Goal: Task Accomplishment & Management: Use online tool/utility

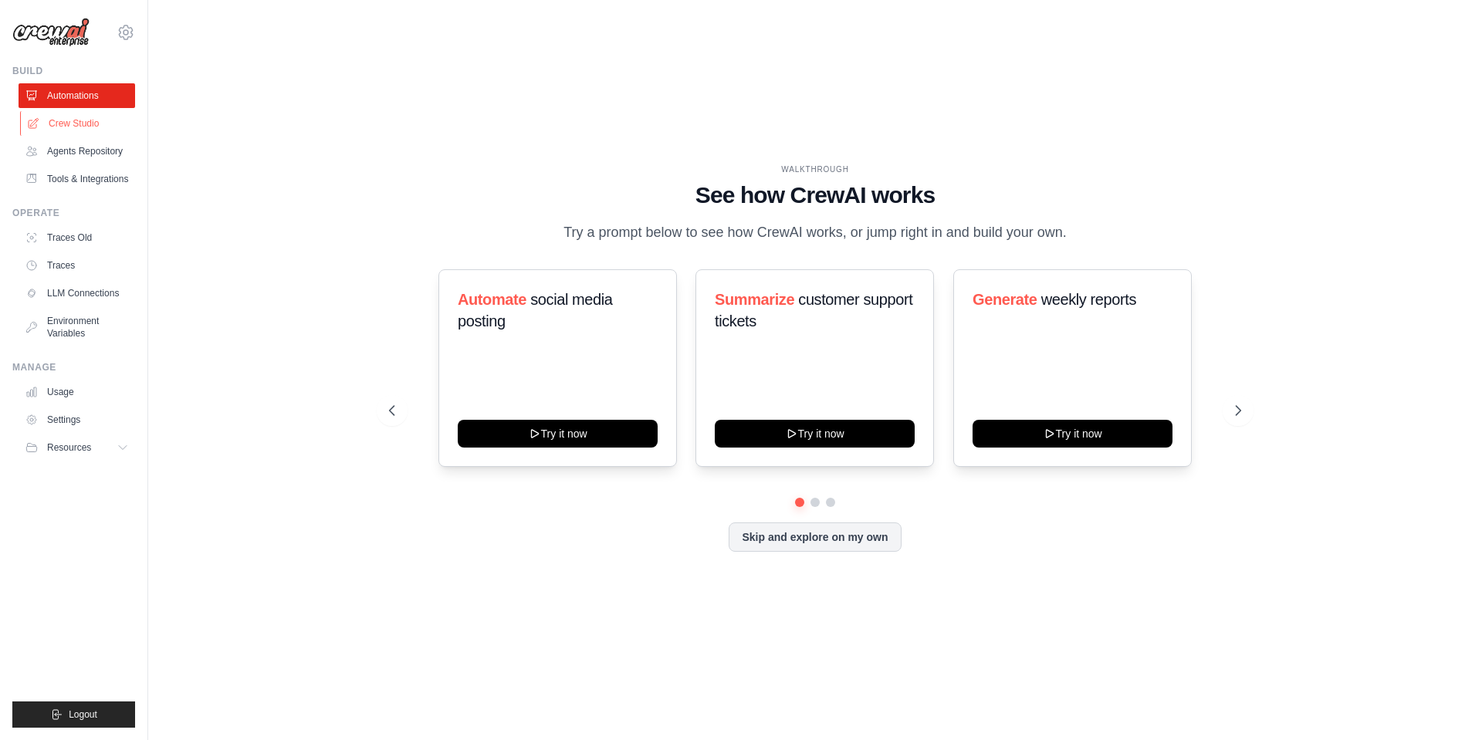
click at [79, 125] on link "Crew Studio" at bounding box center [78, 123] width 117 height 25
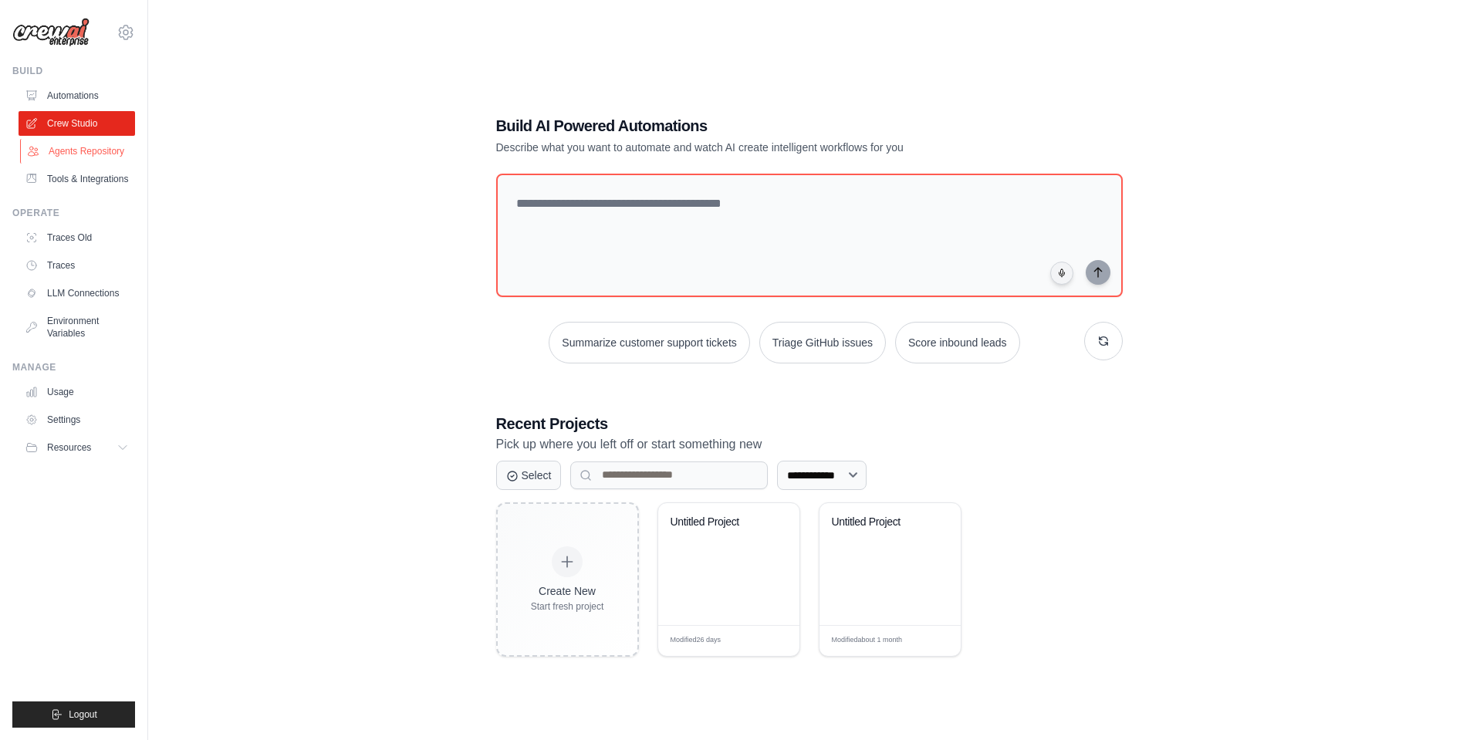
click at [98, 156] on link "Agents Repository" at bounding box center [78, 151] width 117 height 25
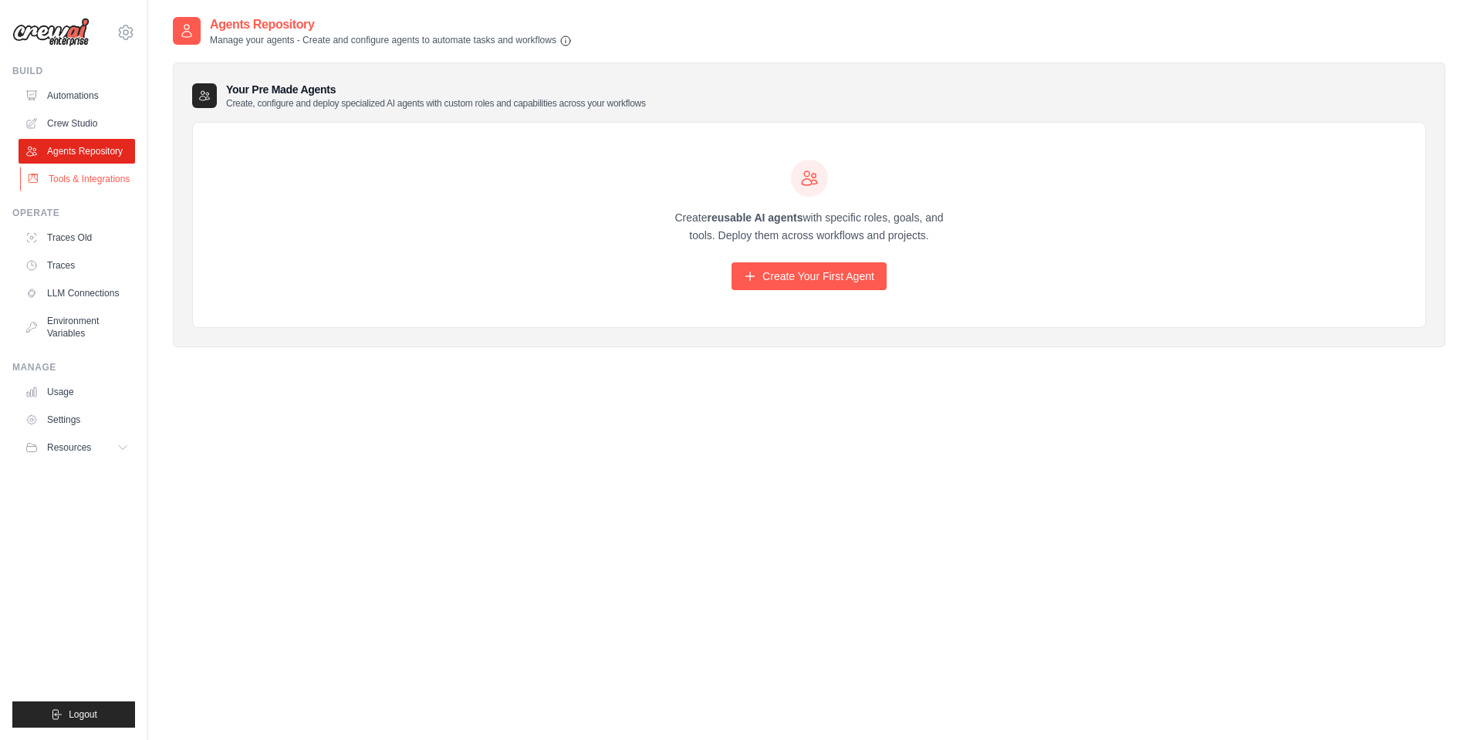
click at [86, 178] on link "Tools & Integrations" at bounding box center [78, 179] width 117 height 25
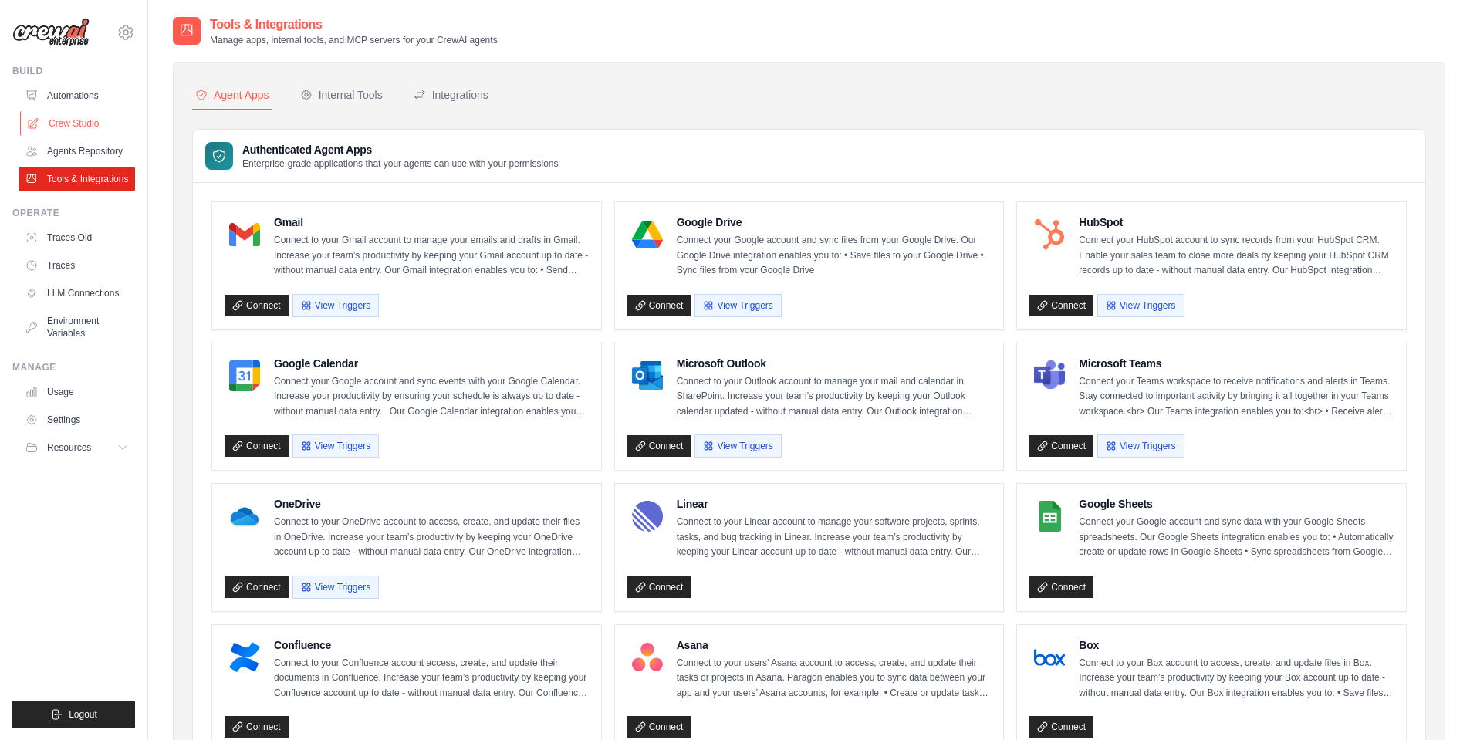
click at [78, 130] on link "Crew Studio" at bounding box center [78, 123] width 117 height 25
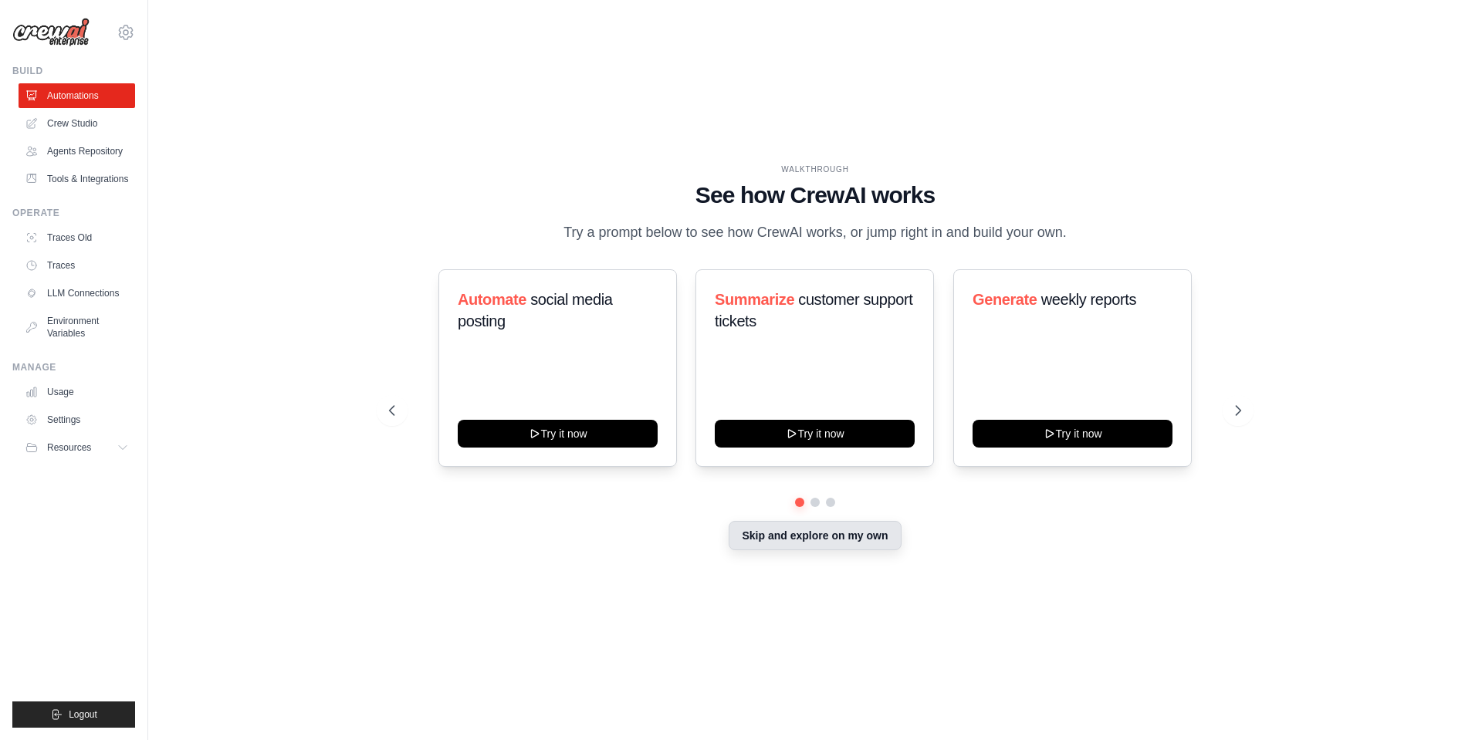
click at [810, 550] on button "Skip and explore on my own" at bounding box center [815, 535] width 172 height 29
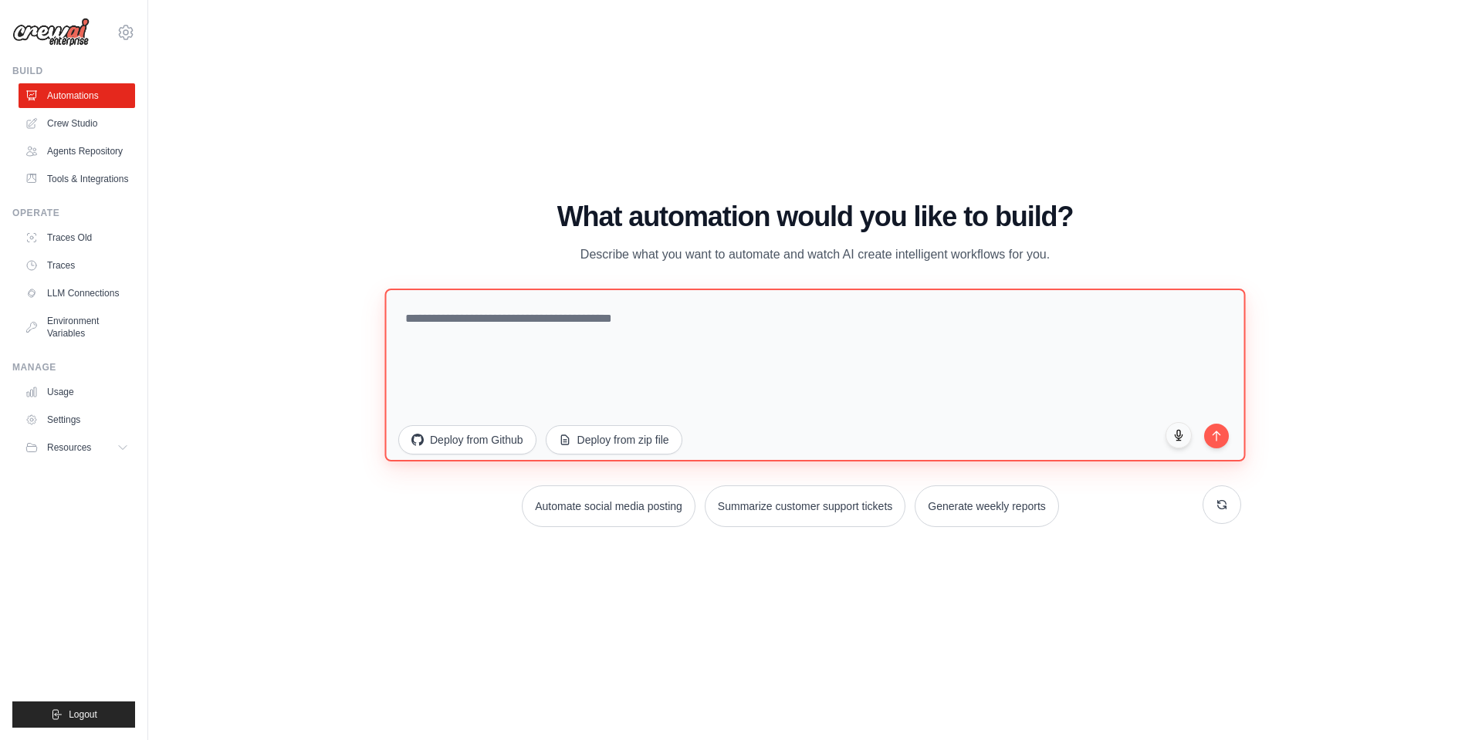
click at [688, 357] on textarea at bounding box center [814, 374] width 861 height 173
type textarea "****"
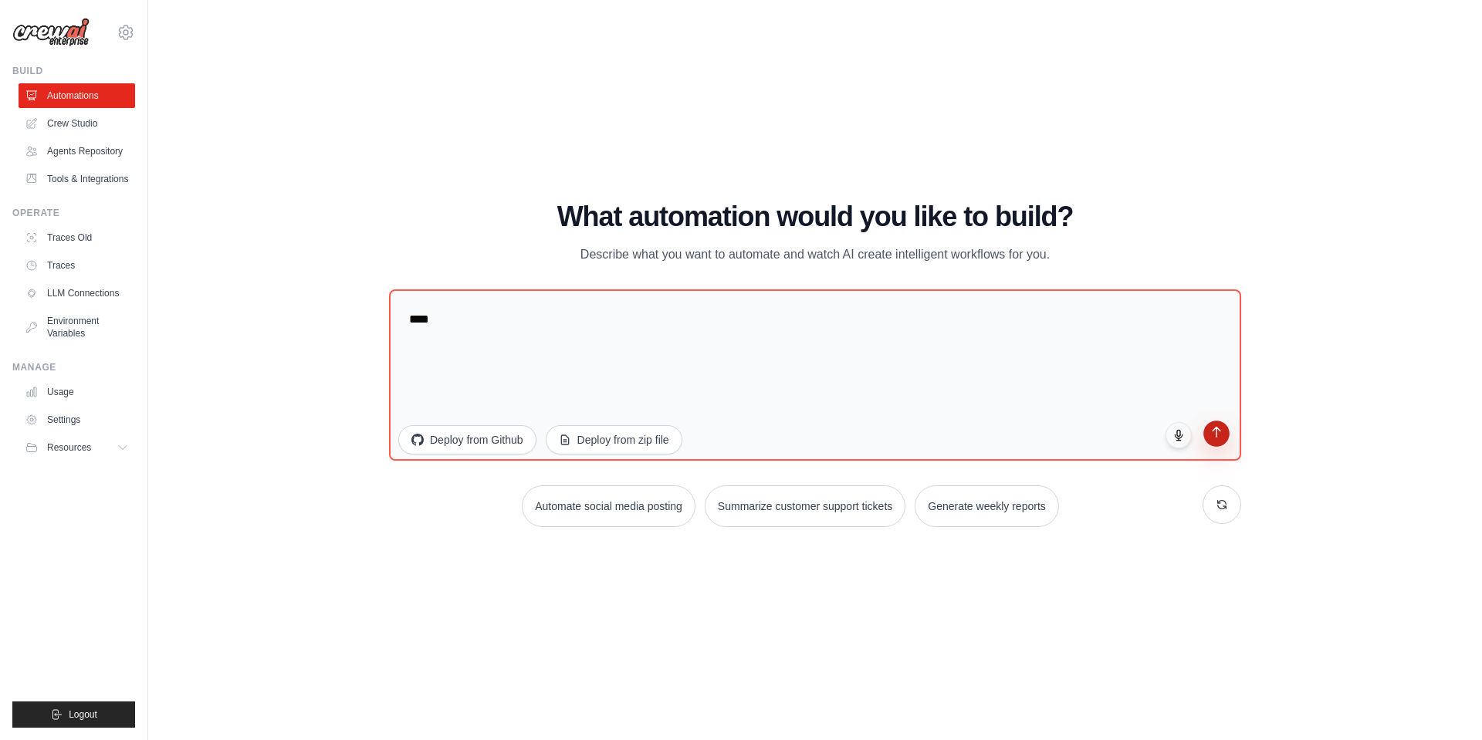
click at [1216, 437] on icon "submit" at bounding box center [1216, 431] width 13 height 13
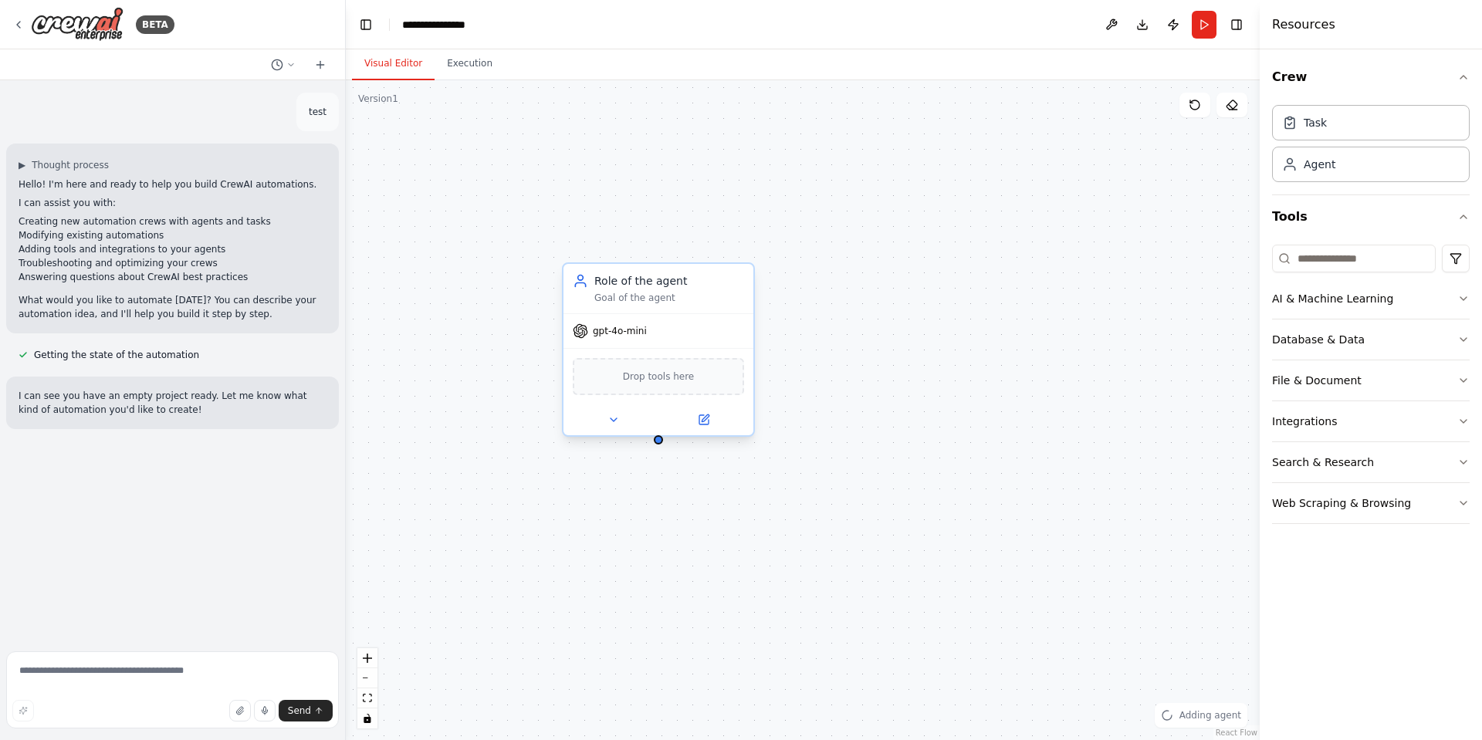
drag, startPoint x: 766, startPoint y: 244, endPoint x: 606, endPoint y: 270, distance: 161.9
click at [705, 418] on icon at bounding box center [705, 421] width 7 height 7
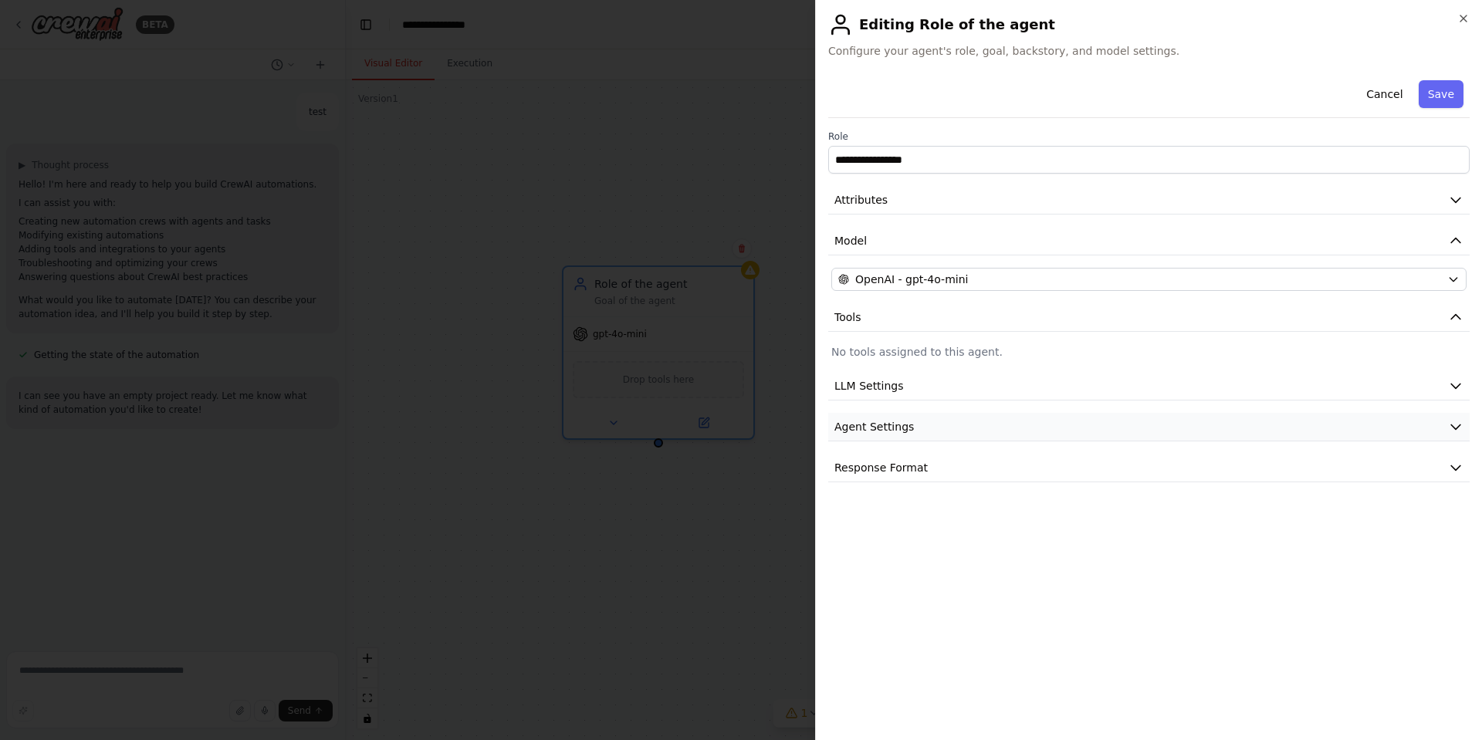
click at [908, 425] on span "Agent Settings" at bounding box center [873, 426] width 79 height 15
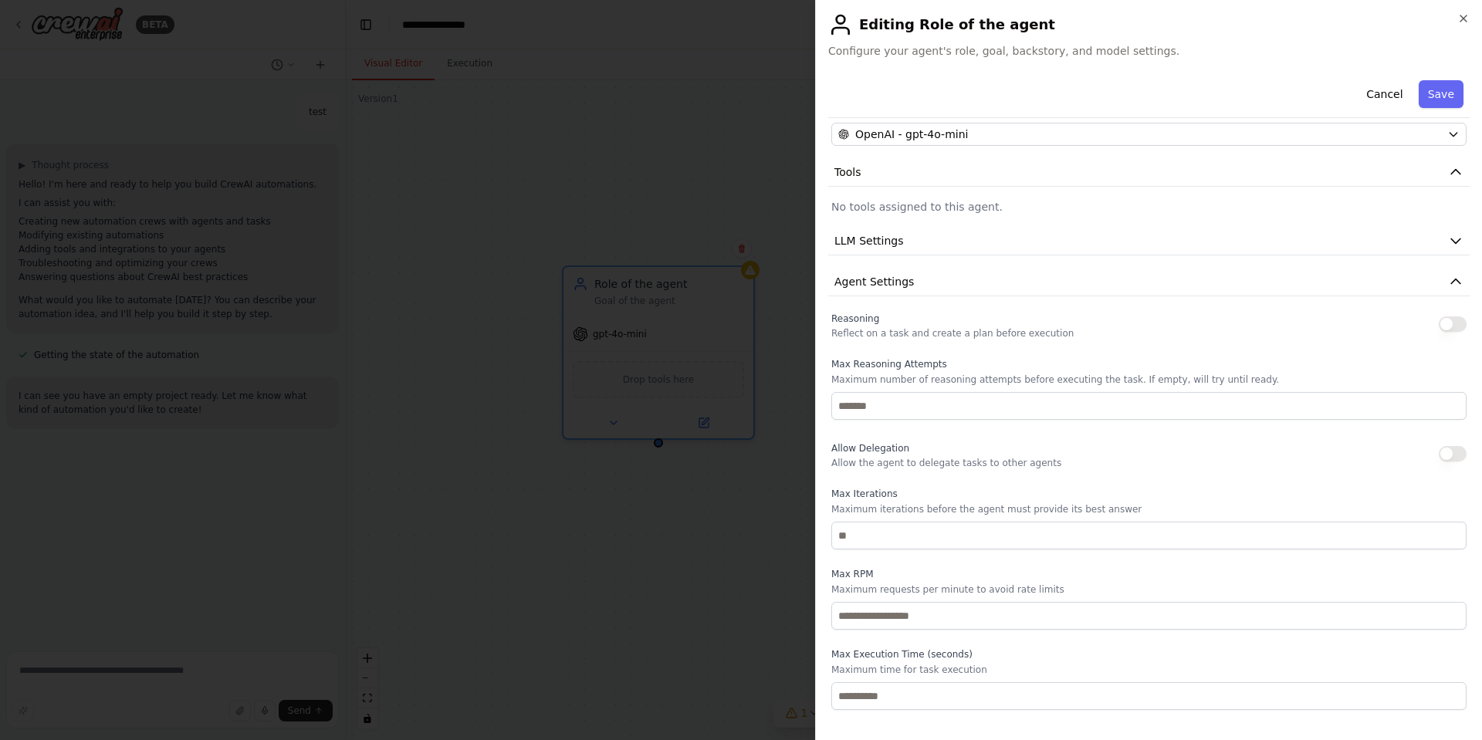
scroll to position [171, 0]
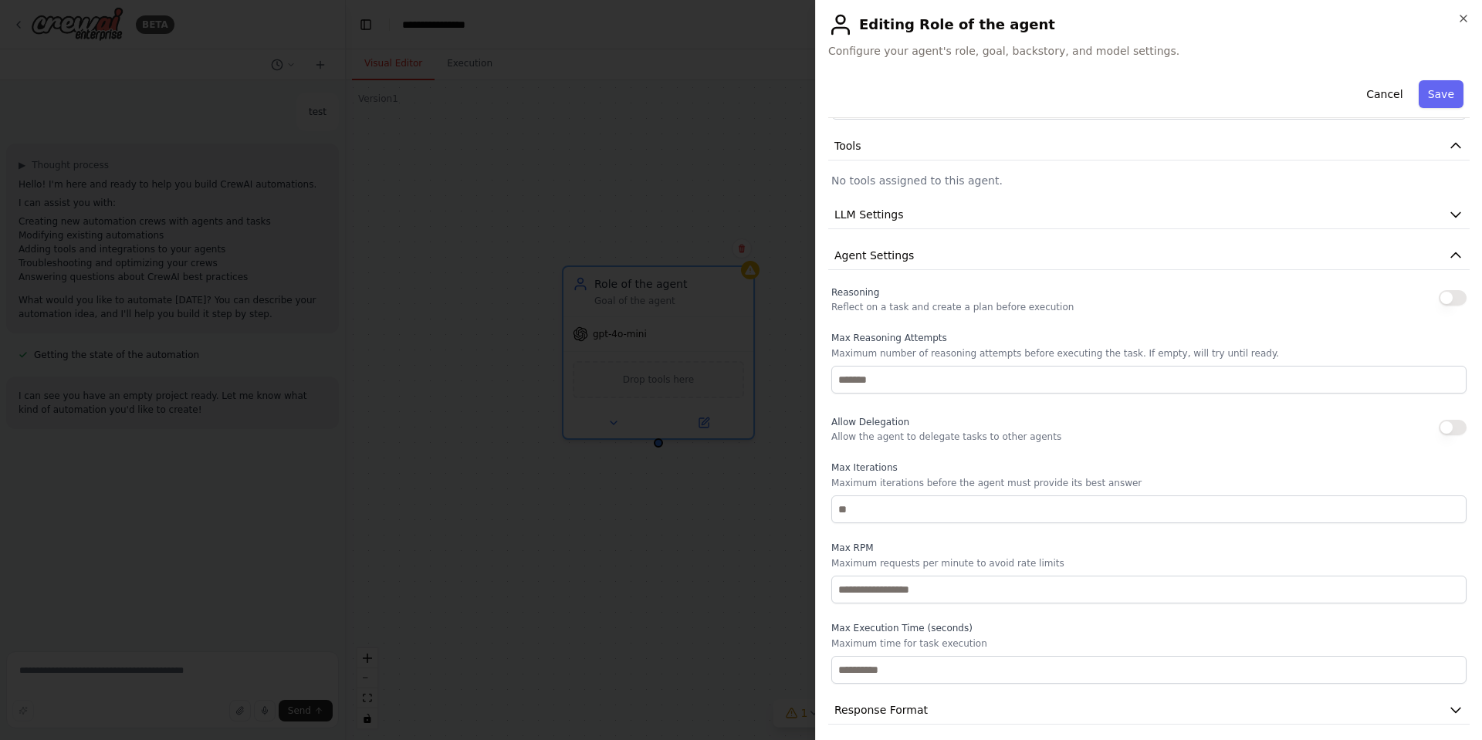
click at [1445, 423] on button "button" at bounding box center [1453, 427] width 28 height 15
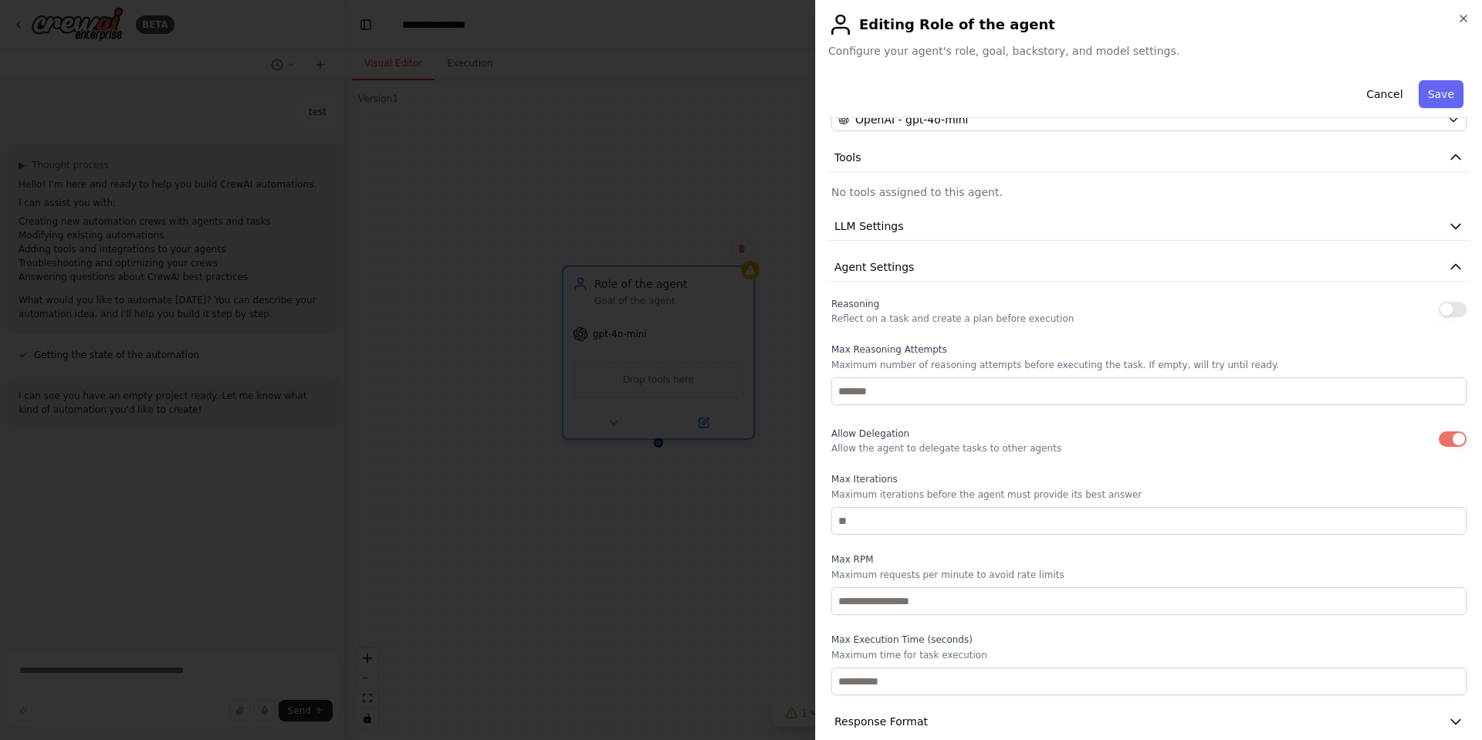
scroll to position [181, 0]
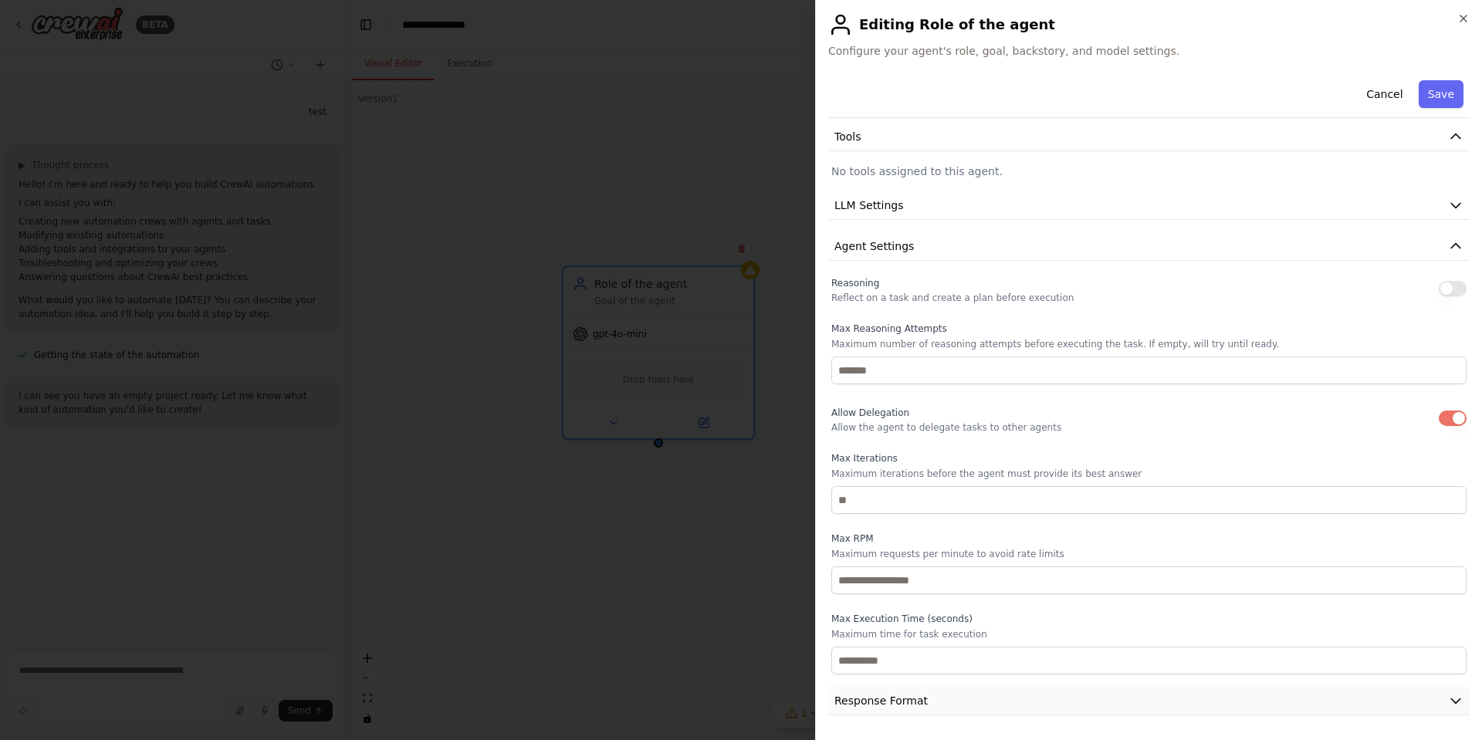
click at [971, 699] on button "Response Format" at bounding box center [1148, 701] width 641 height 29
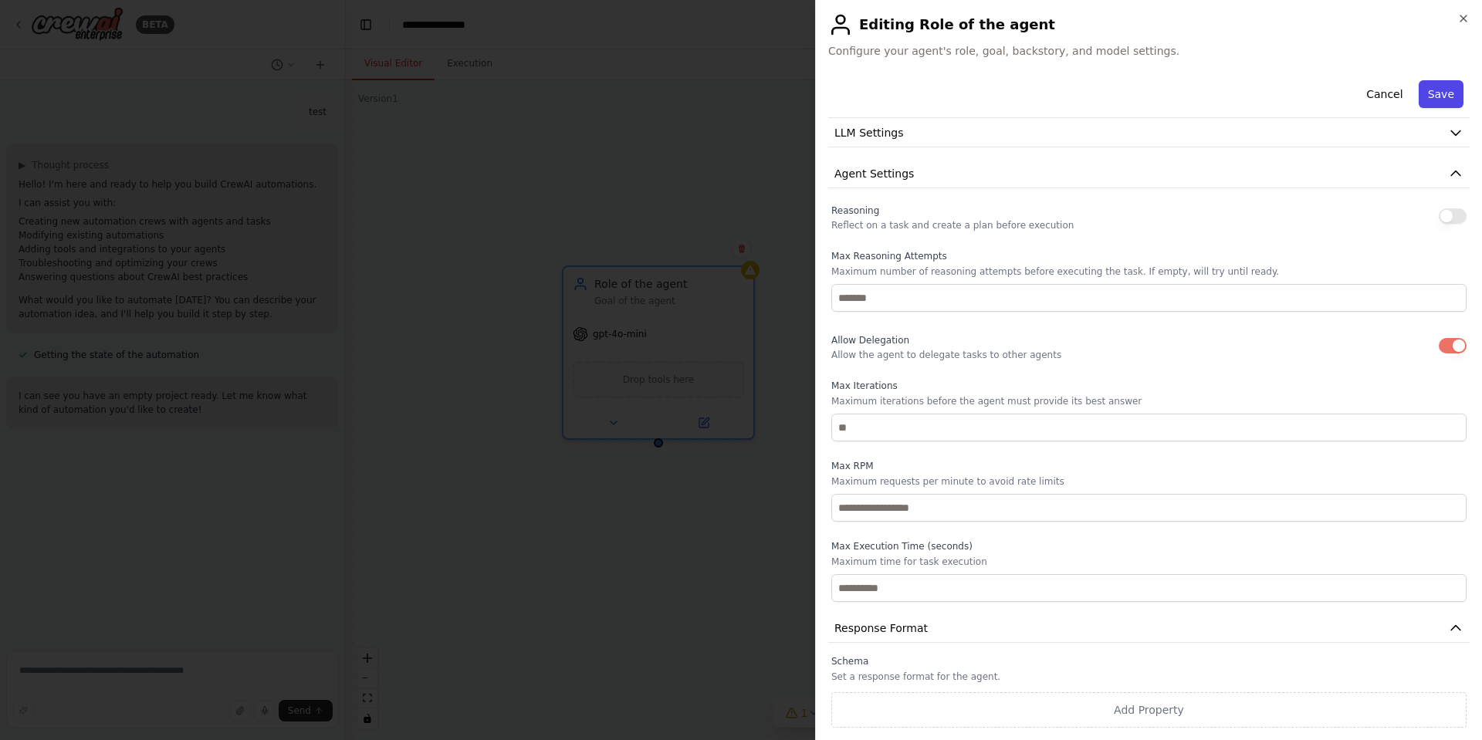
click at [1436, 91] on button "Save" at bounding box center [1441, 94] width 45 height 28
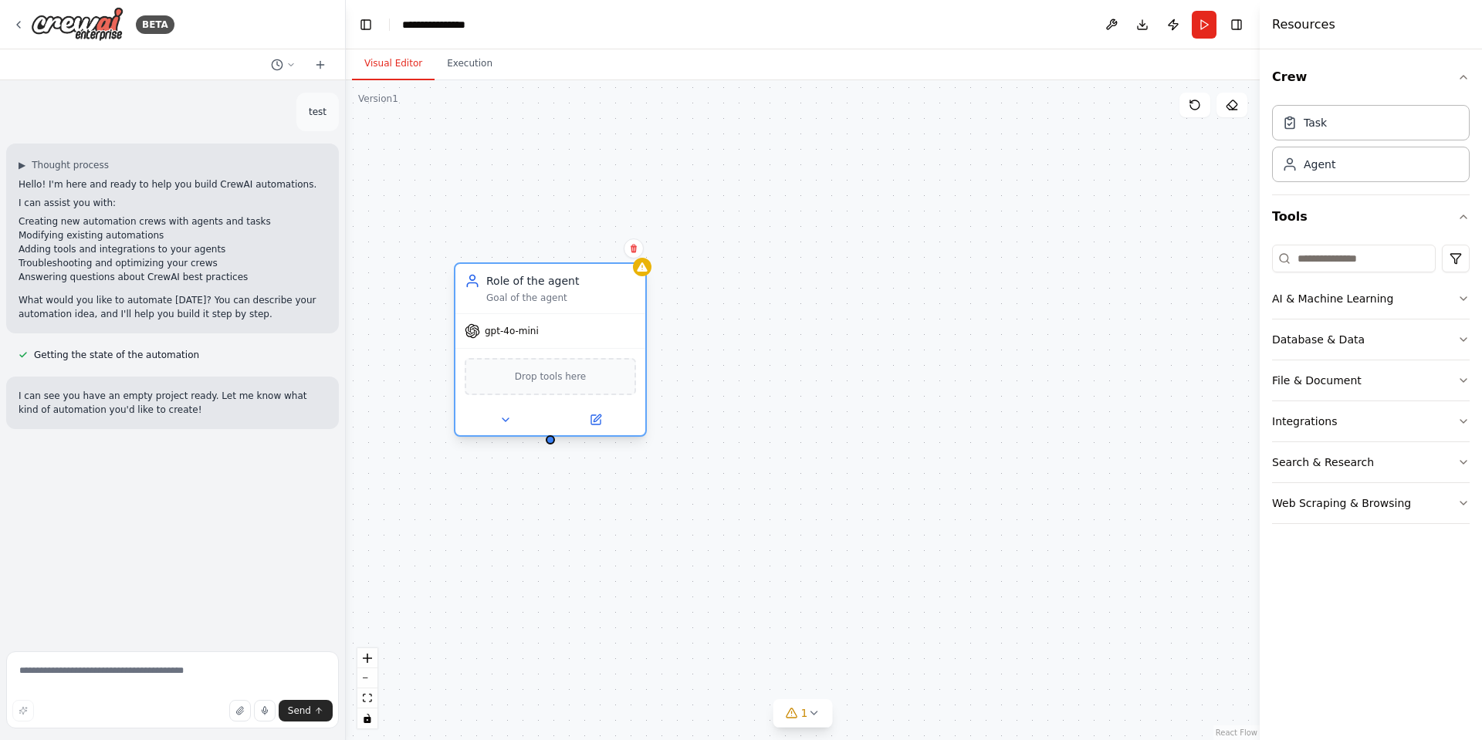
drag, startPoint x: 659, startPoint y: 286, endPoint x: 551, endPoint y: 285, distance: 108.1
click at [551, 285] on div "Role of the agent" at bounding box center [561, 280] width 150 height 15
drag, startPoint x: 992, startPoint y: 246, endPoint x: 874, endPoint y: 262, distance: 119.1
click at [874, 262] on div "New Task" at bounding box center [897, 265] width 50 height 15
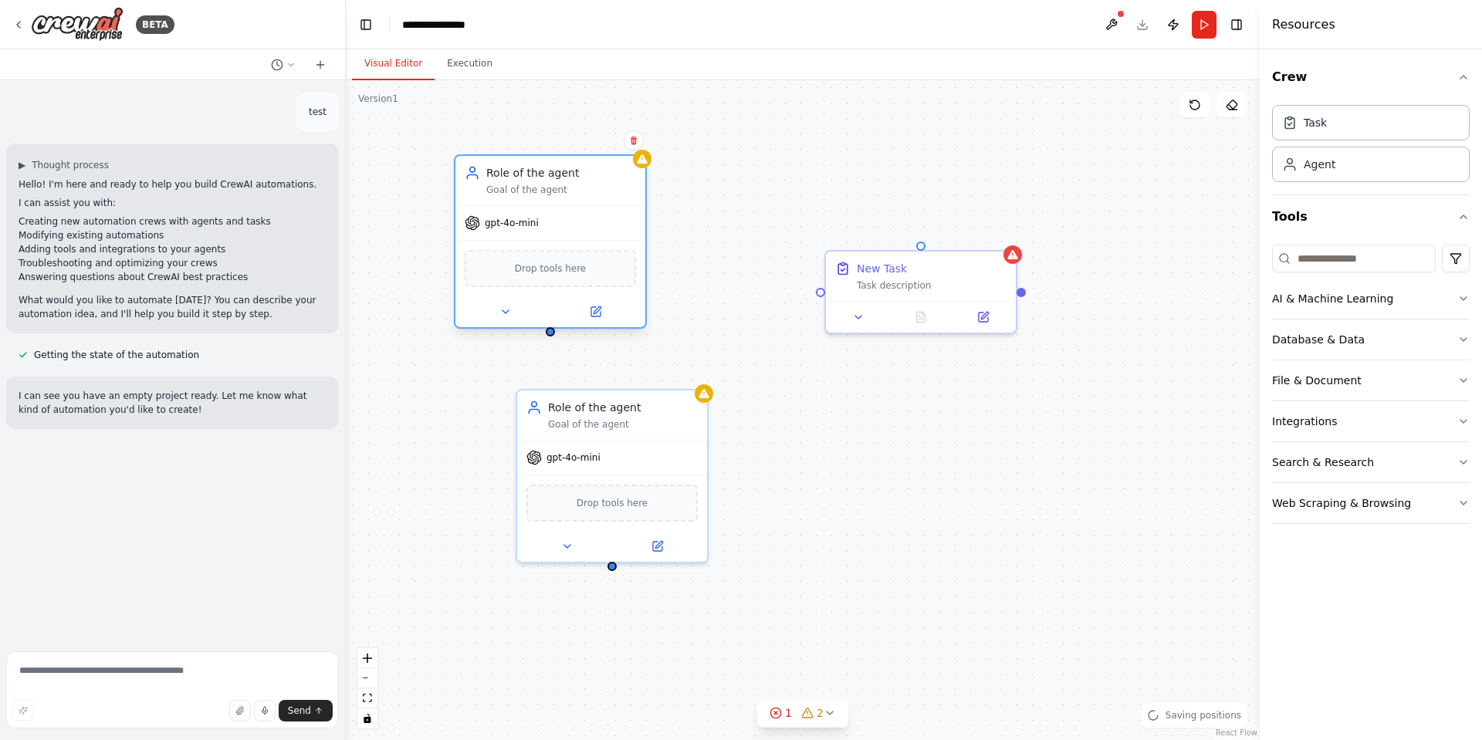
drag, startPoint x: 575, startPoint y: 387, endPoint x: 580, endPoint y: 284, distance: 103.5
click at [580, 284] on div "Drop tools here" at bounding box center [550, 268] width 171 height 37
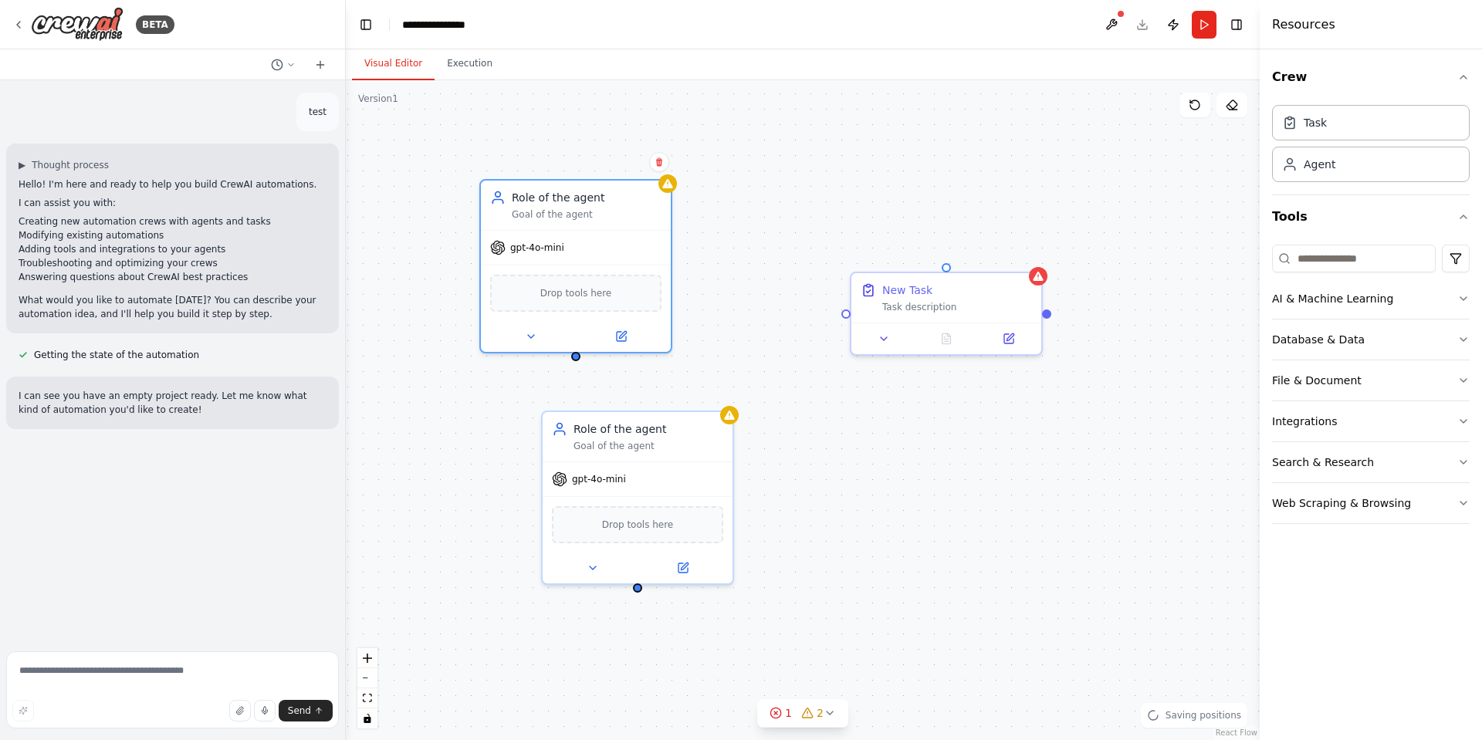
drag, startPoint x: 550, startPoint y: 344, endPoint x: 576, endPoint y: 366, distance: 33.4
click at [576, 366] on div "Role of the agent Goal of the agent gpt-4o-mini Drop tools here New Task Task d…" at bounding box center [803, 410] width 914 height 660
drag, startPoint x: 576, startPoint y: 356, endPoint x: 586, endPoint y: 380, distance: 25.9
click at [586, 380] on div "Role of the agent Goal of the agent gpt-4o-mini Drop tools here New Task Task d…" at bounding box center [803, 410] width 914 height 660
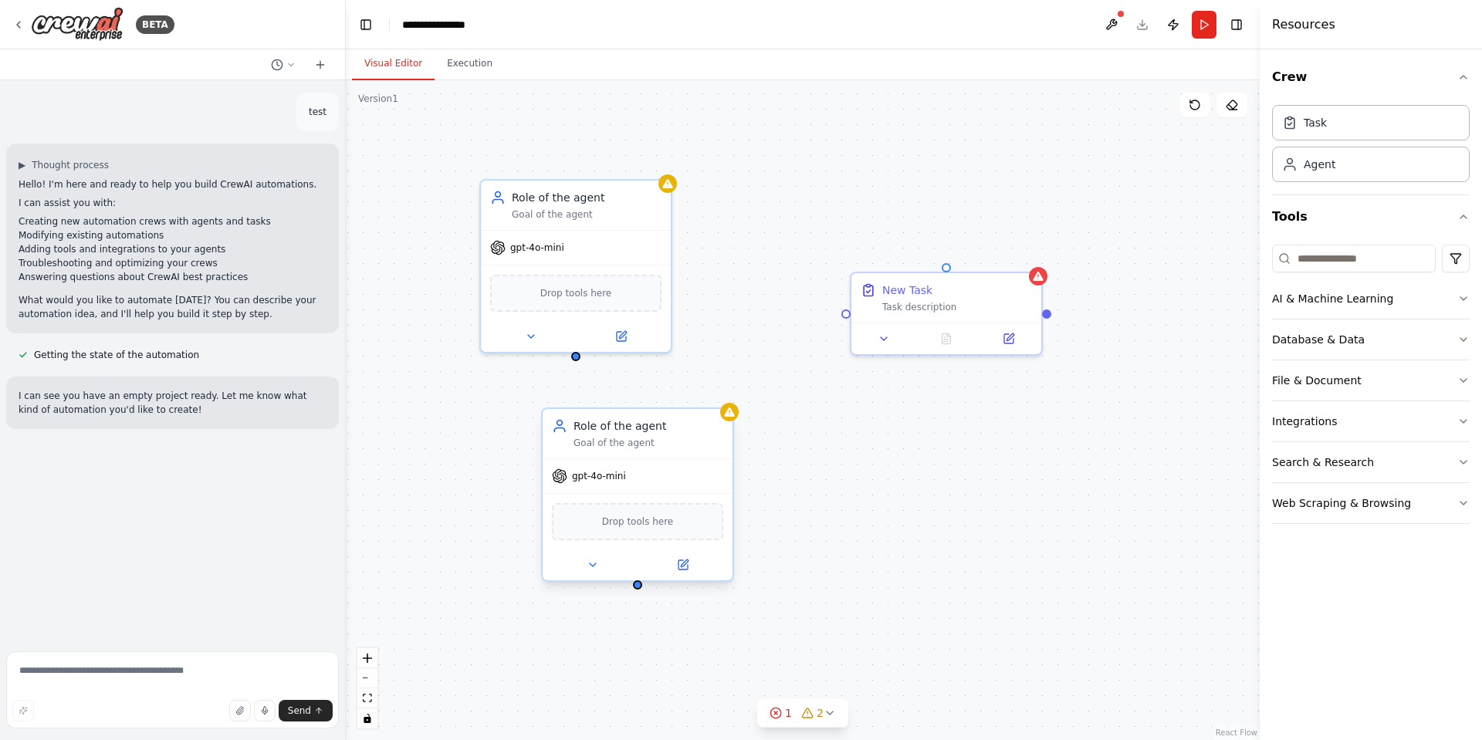
click at [699, 445] on div "Goal of the agent" at bounding box center [648, 443] width 150 height 12
click at [723, 397] on icon at bounding box center [720, 393] width 9 height 9
click at [686, 395] on button "Confirm" at bounding box center [677, 393] width 55 height 19
drag, startPoint x: 845, startPoint y: 313, endPoint x: 580, endPoint y: 353, distance: 268.6
click at [580, 353] on div "Role of the agent Goal of the agent gpt-4o-mini Drop tools here New Task Task d…" at bounding box center [828, 432] width 914 height 660
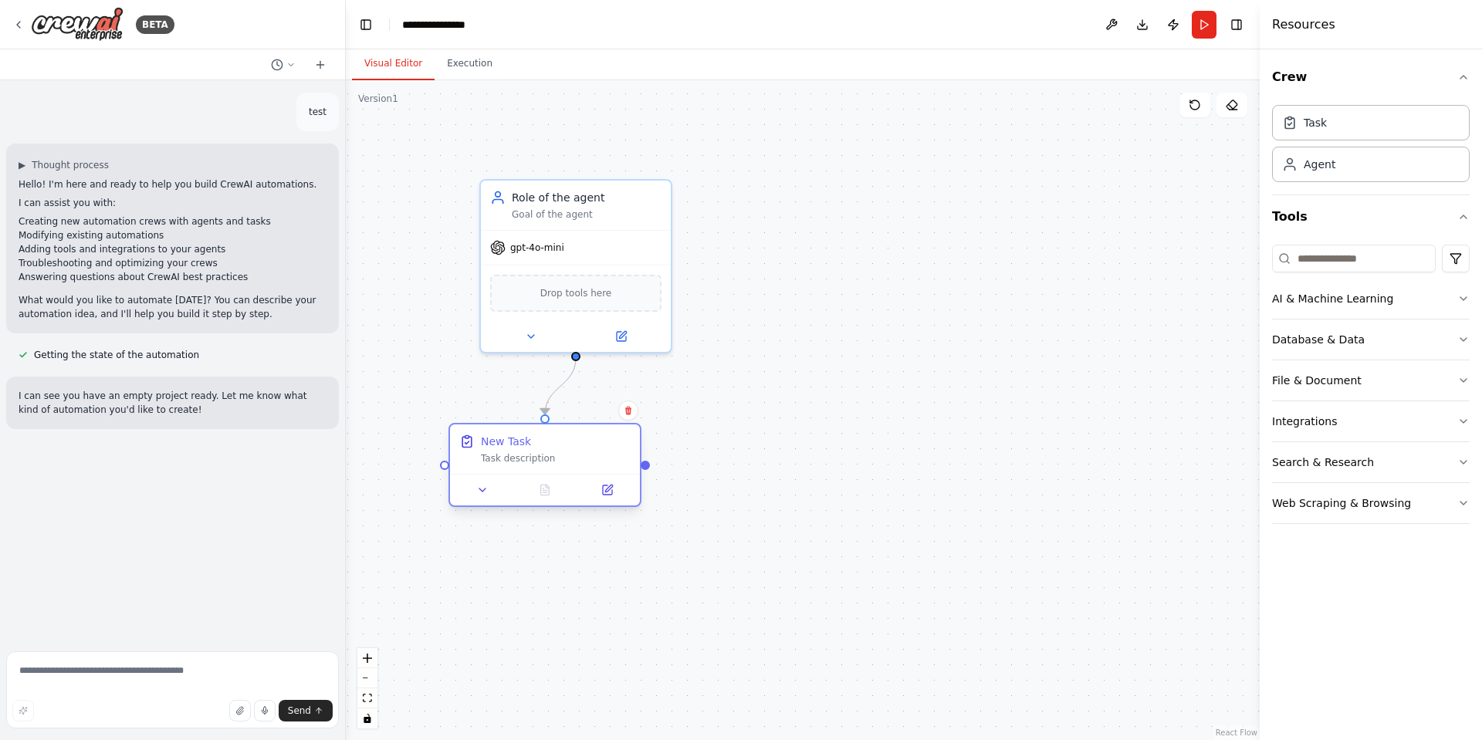
drag, startPoint x: 916, startPoint y: 289, endPoint x: 517, endPoint y: 449, distance: 430.1
click at [517, 449] on div "New Task Task description" at bounding box center [556, 449] width 150 height 31
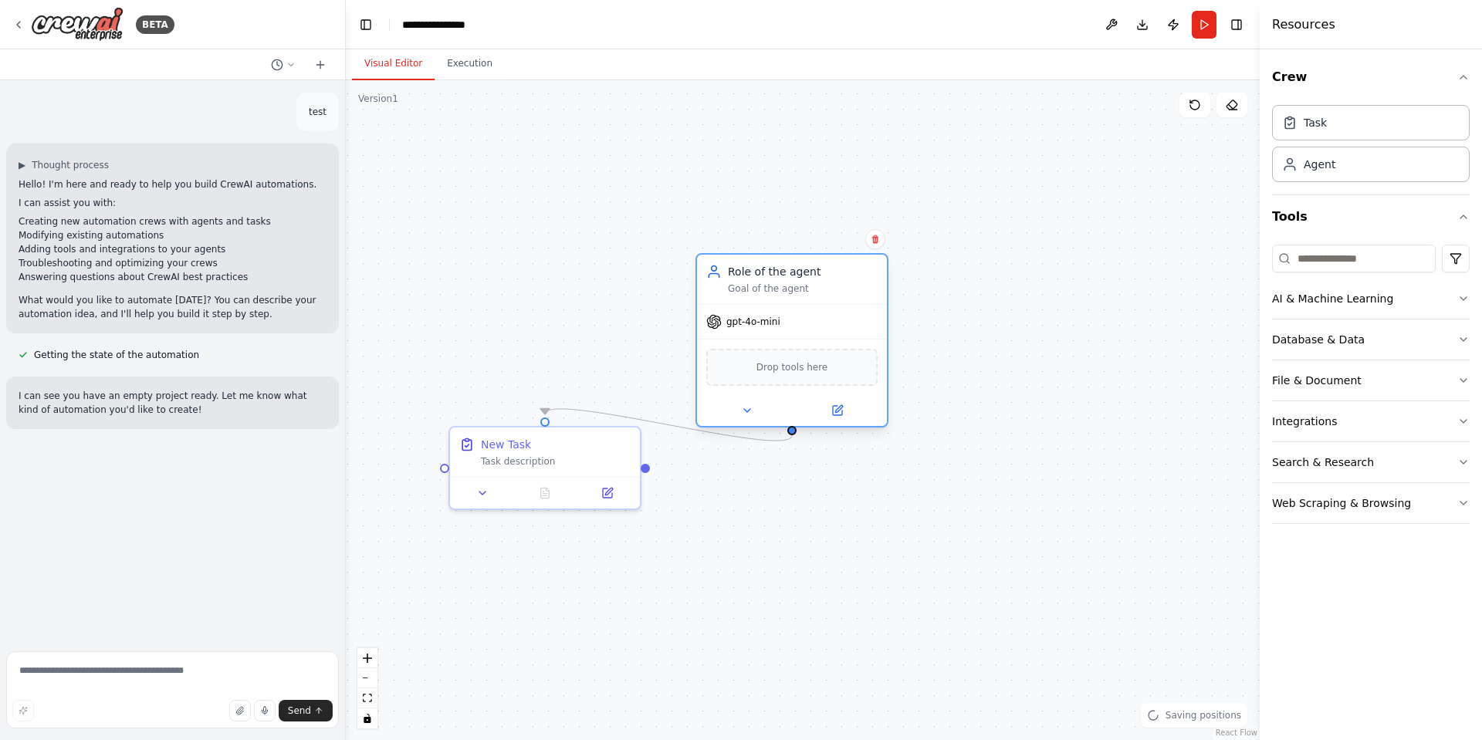
drag, startPoint x: 561, startPoint y: 198, endPoint x: 773, endPoint y: 269, distance: 223.8
click at [773, 269] on div "Role of the agent" at bounding box center [803, 271] width 150 height 15
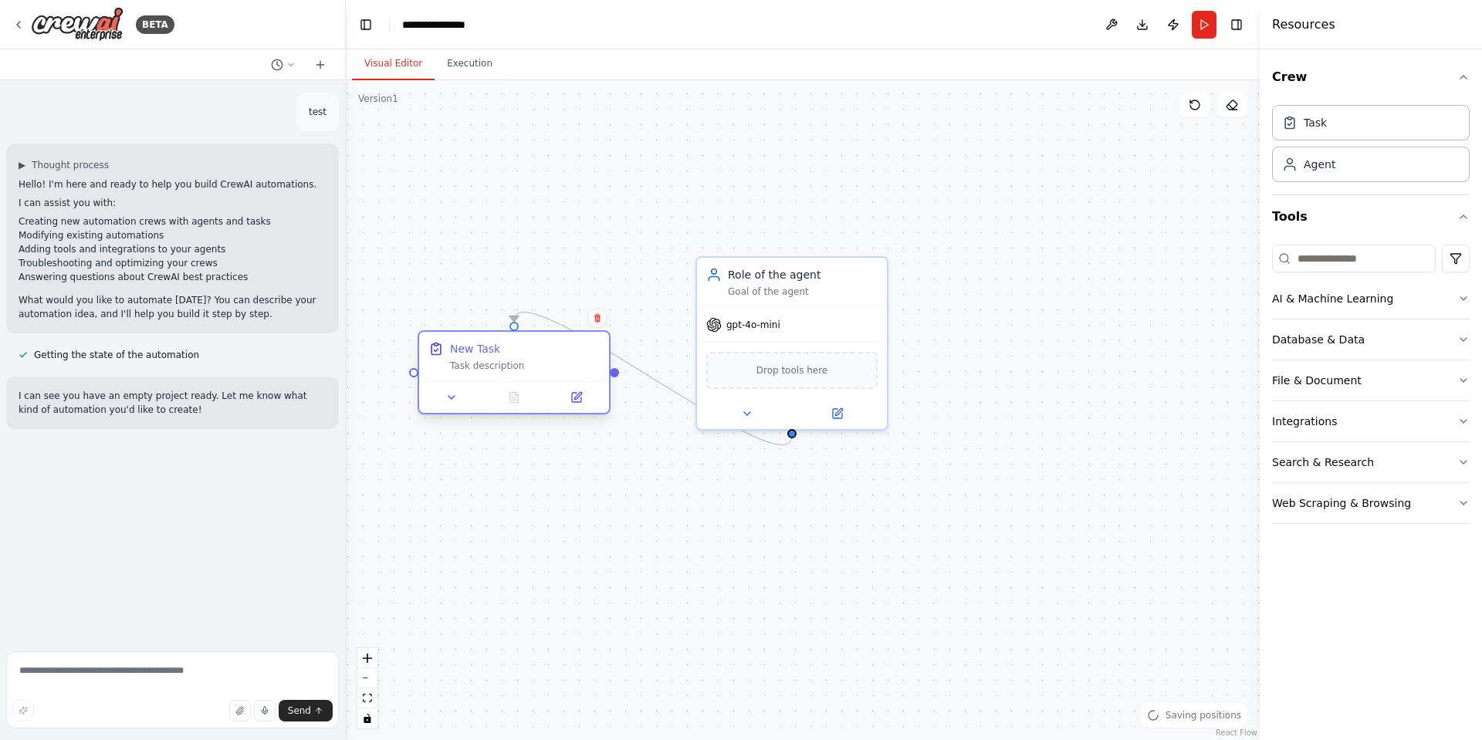
drag, startPoint x: 502, startPoint y: 435, endPoint x: 468, endPoint y: 343, distance: 98.2
click at [468, 343] on div "New Task" at bounding box center [475, 348] width 50 height 15
click at [1402, 299] on button "AI & Machine Learning" at bounding box center [1371, 299] width 198 height 40
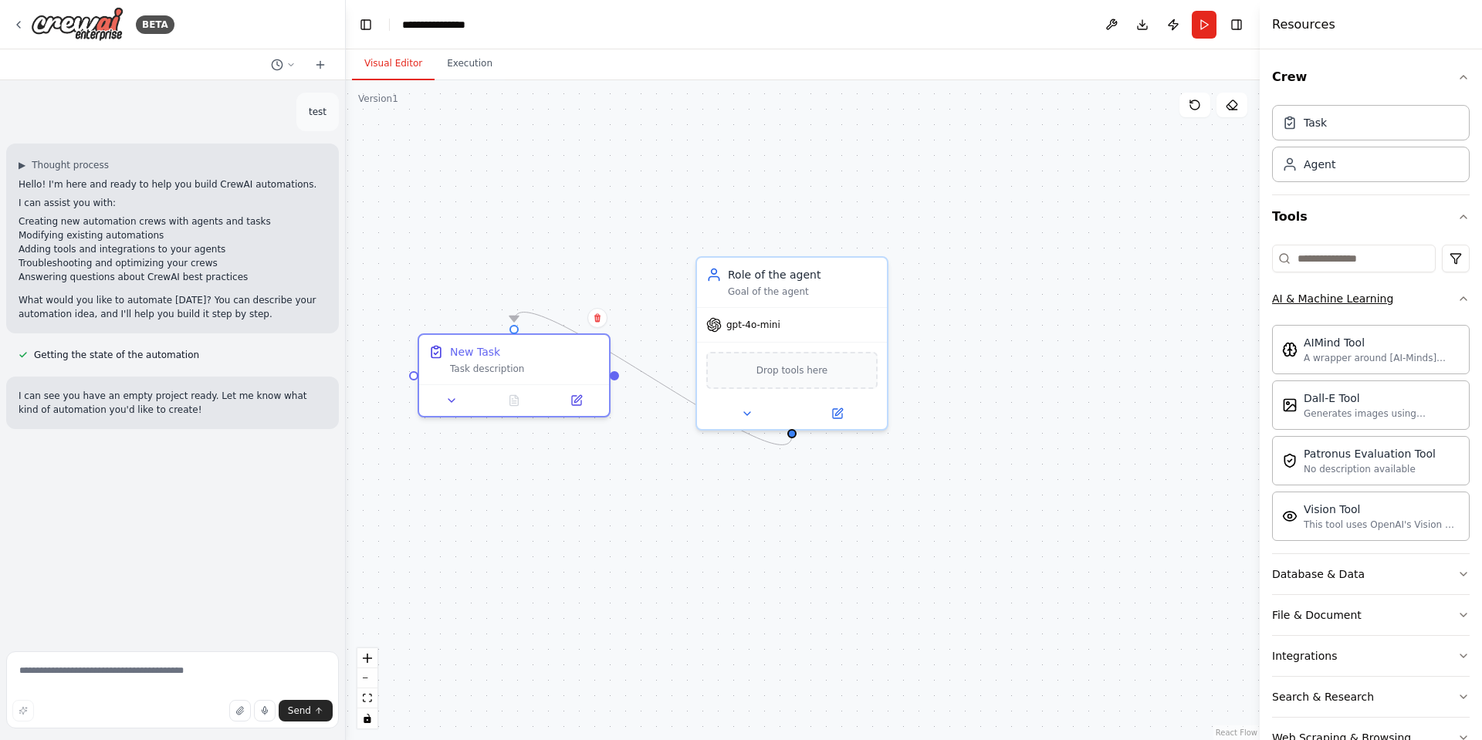
click at [1402, 299] on button "AI & Machine Learning" at bounding box center [1371, 299] width 198 height 40
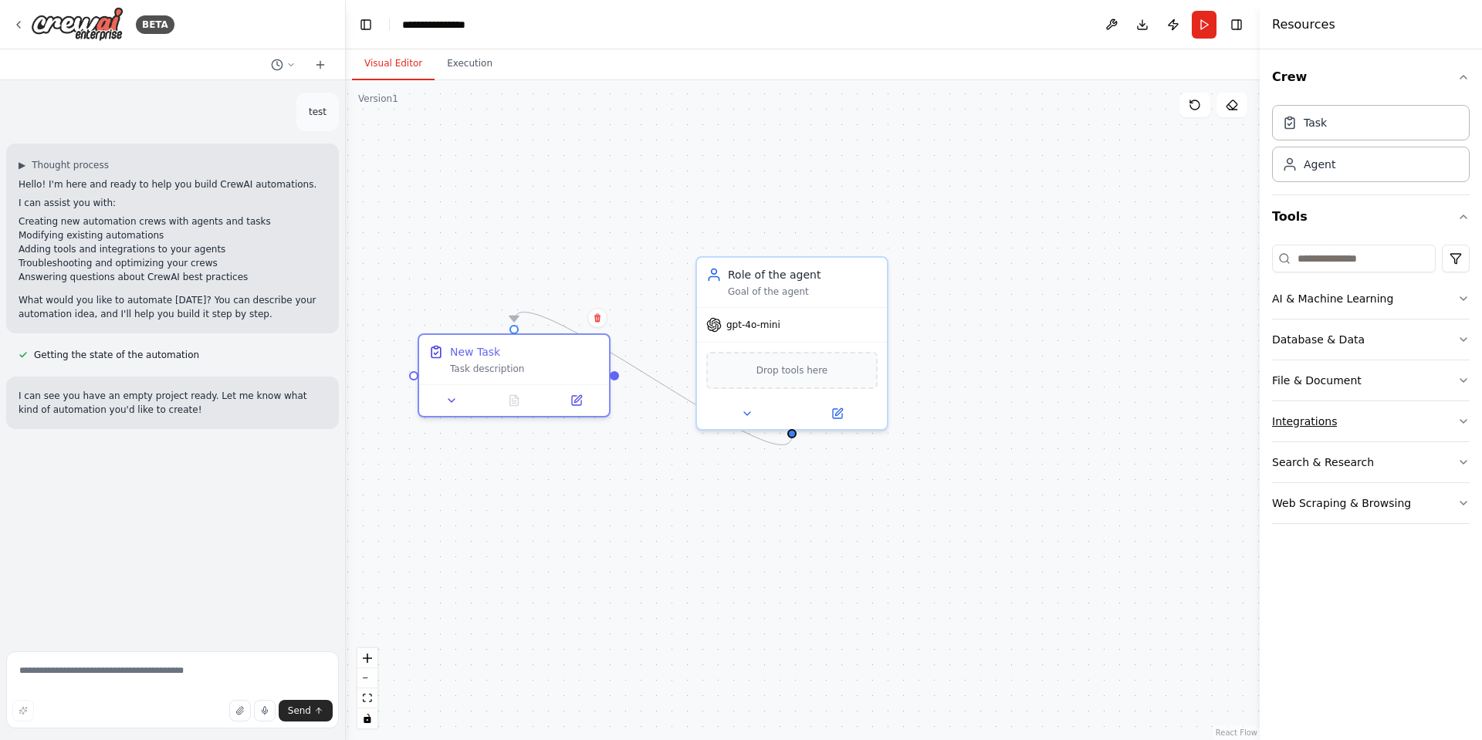
click at [1393, 427] on button "Integrations" at bounding box center [1371, 421] width 198 height 40
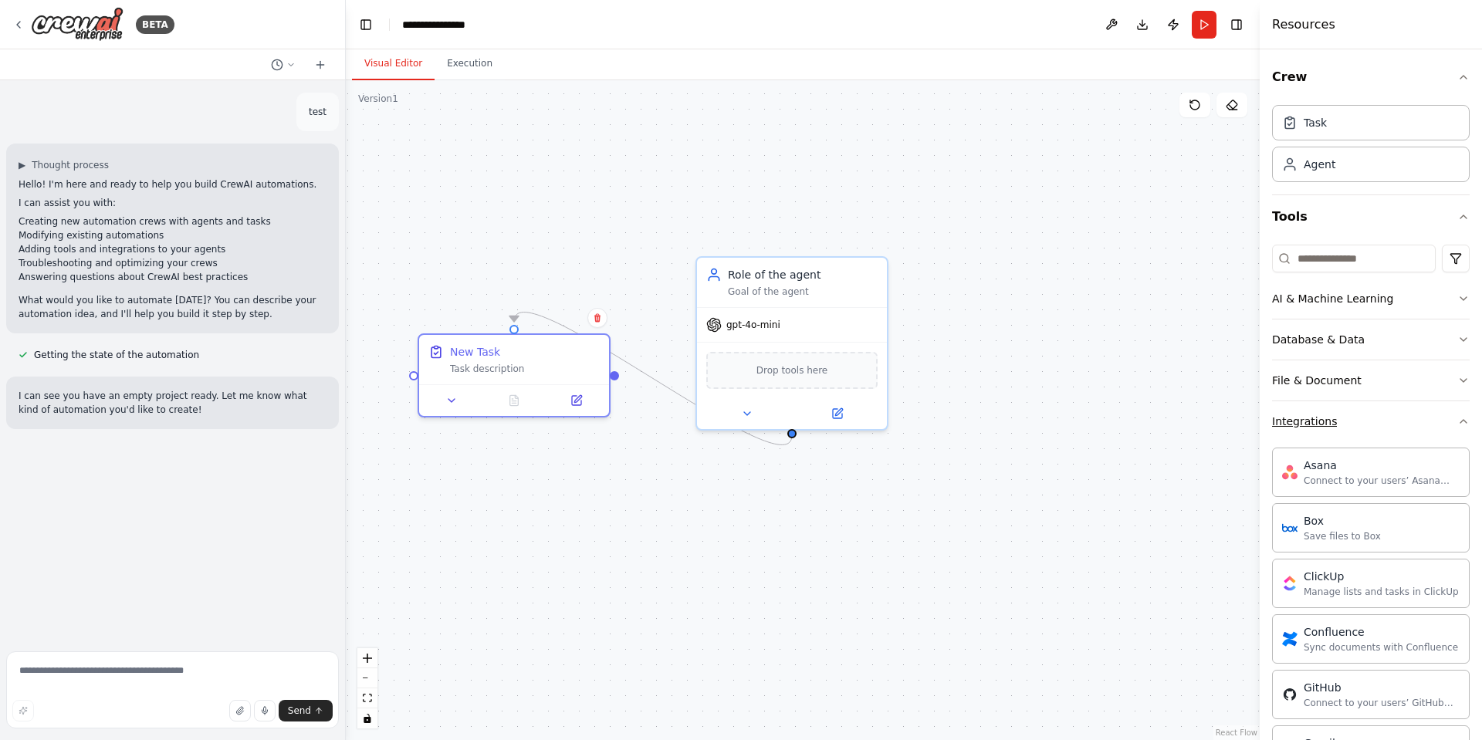
click at [1393, 427] on button "Integrations" at bounding box center [1371, 421] width 198 height 40
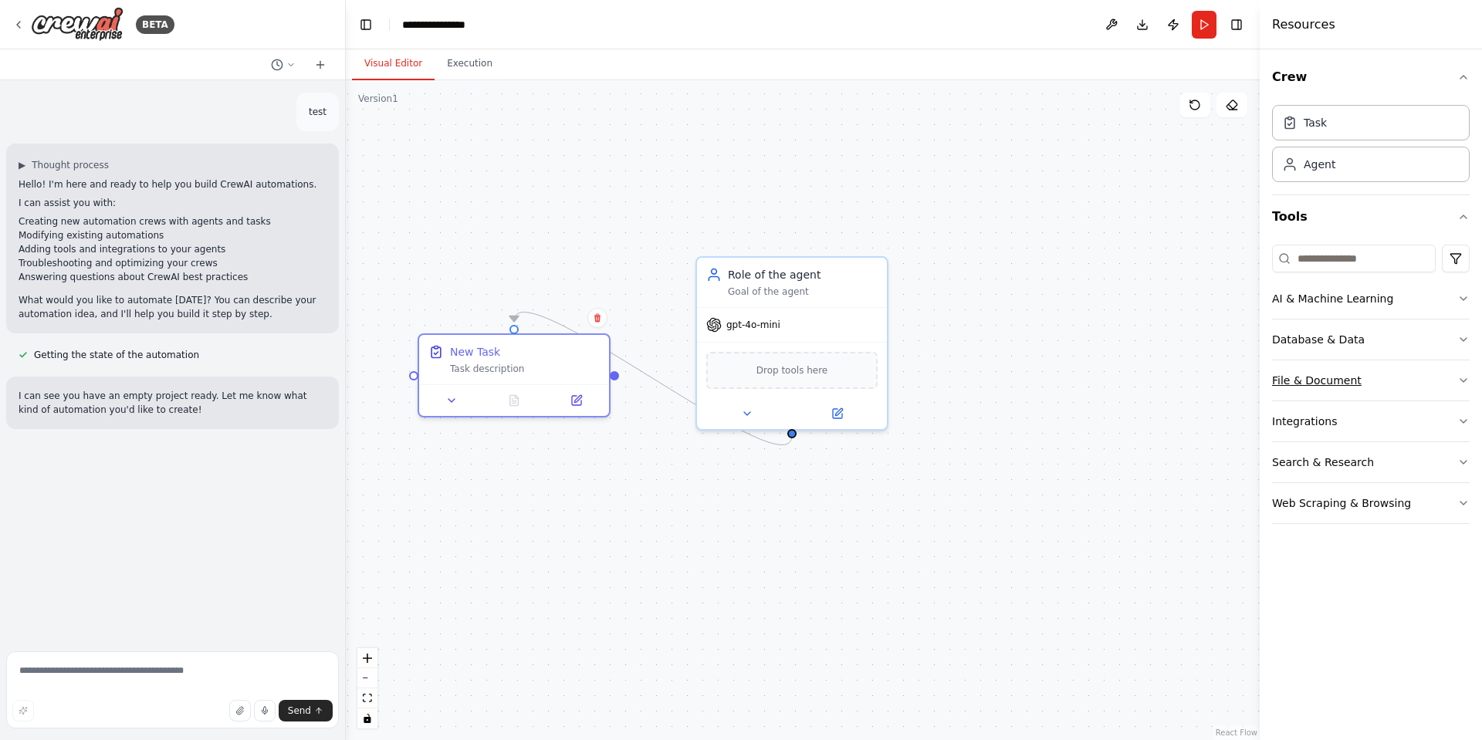
click at [1378, 386] on button "File & Document" at bounding box center [1371, 380] width 198 height 40
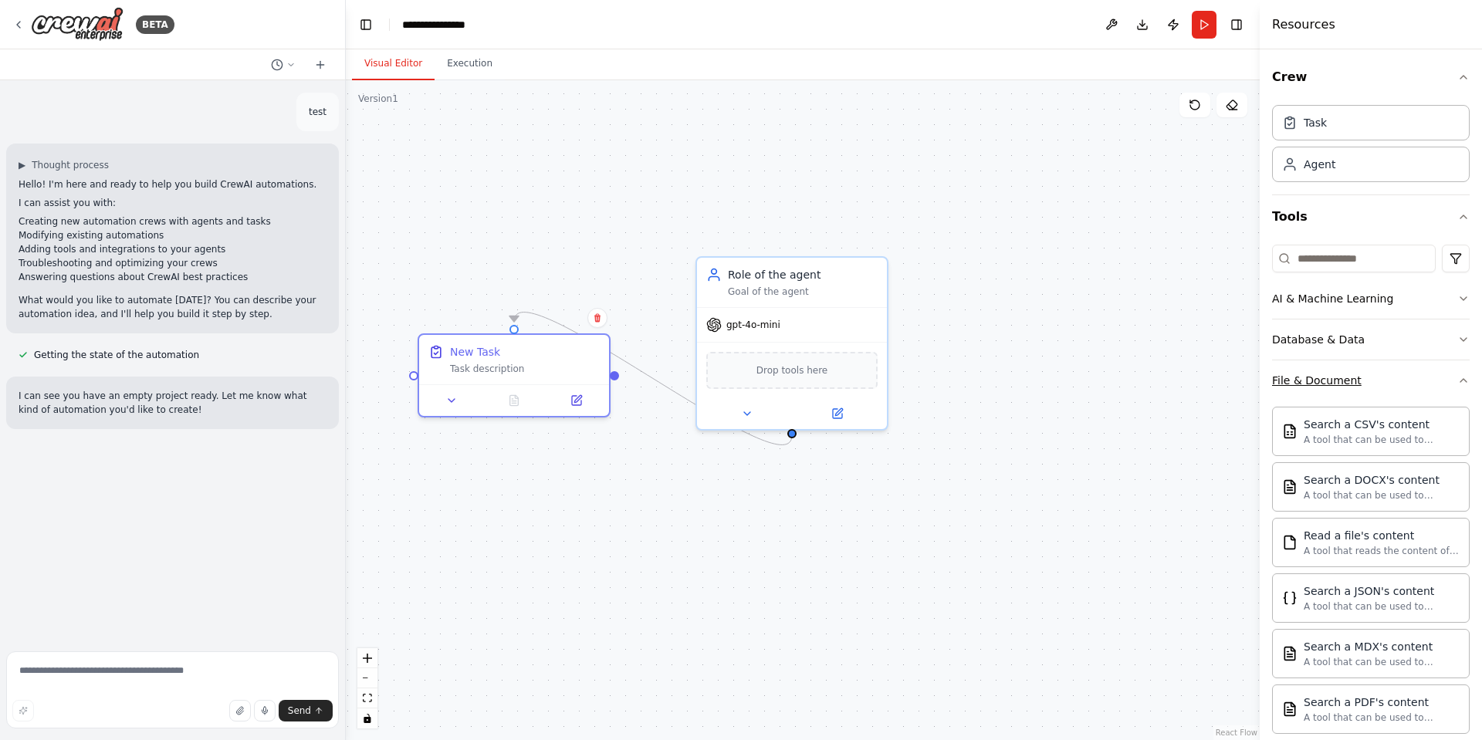
click at [1378, 386] on button "File & Document" at bounding box center [1371, 380] width 198 height 40
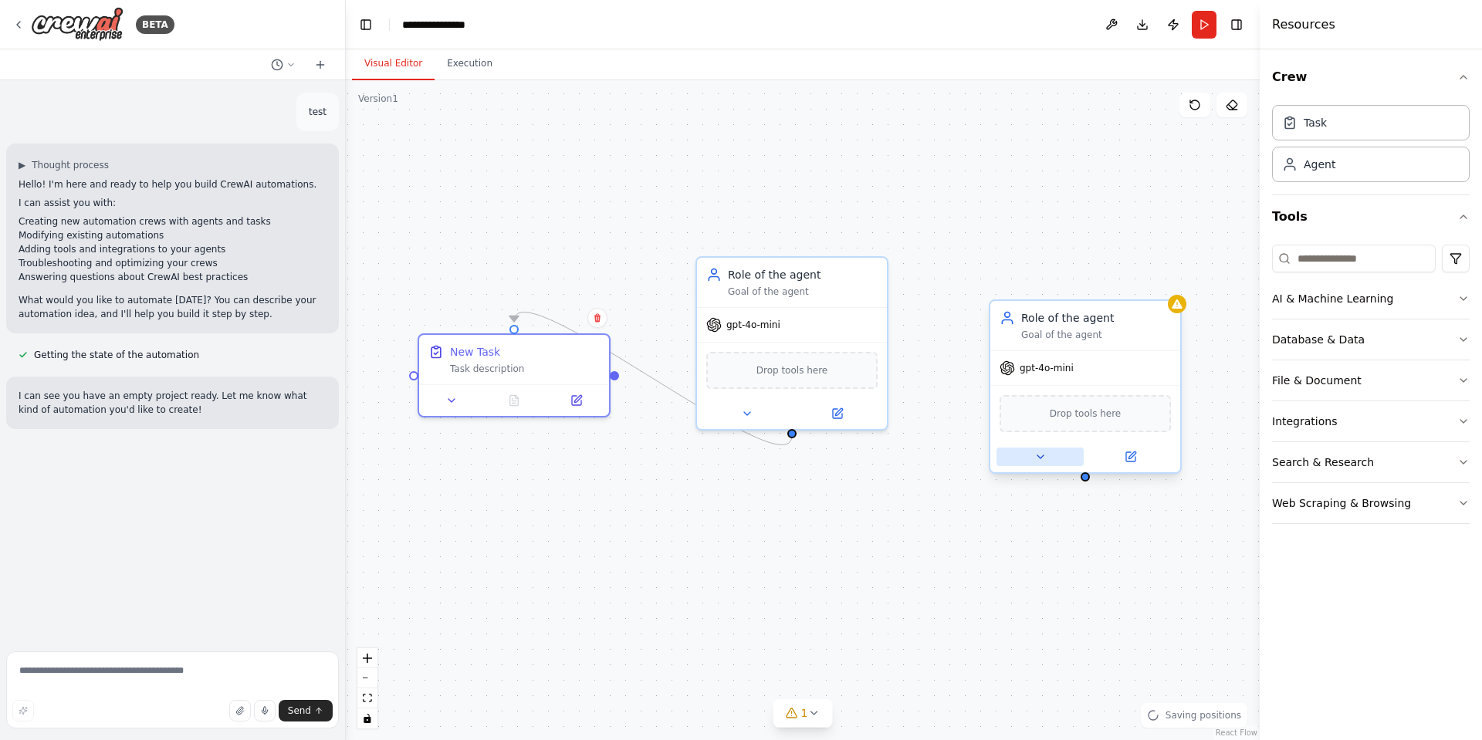
click at [1039, 458] on icon at bounding box center [1040, 457] width 12 height 12
drag, startPoint x: 1103, startPoint y: 526, endPoint x: 1010, endPoint y: 526, distance: 92.6
click at [1010, 526] on input "**********" at bounding box center [1143, 526] width 281 height 28
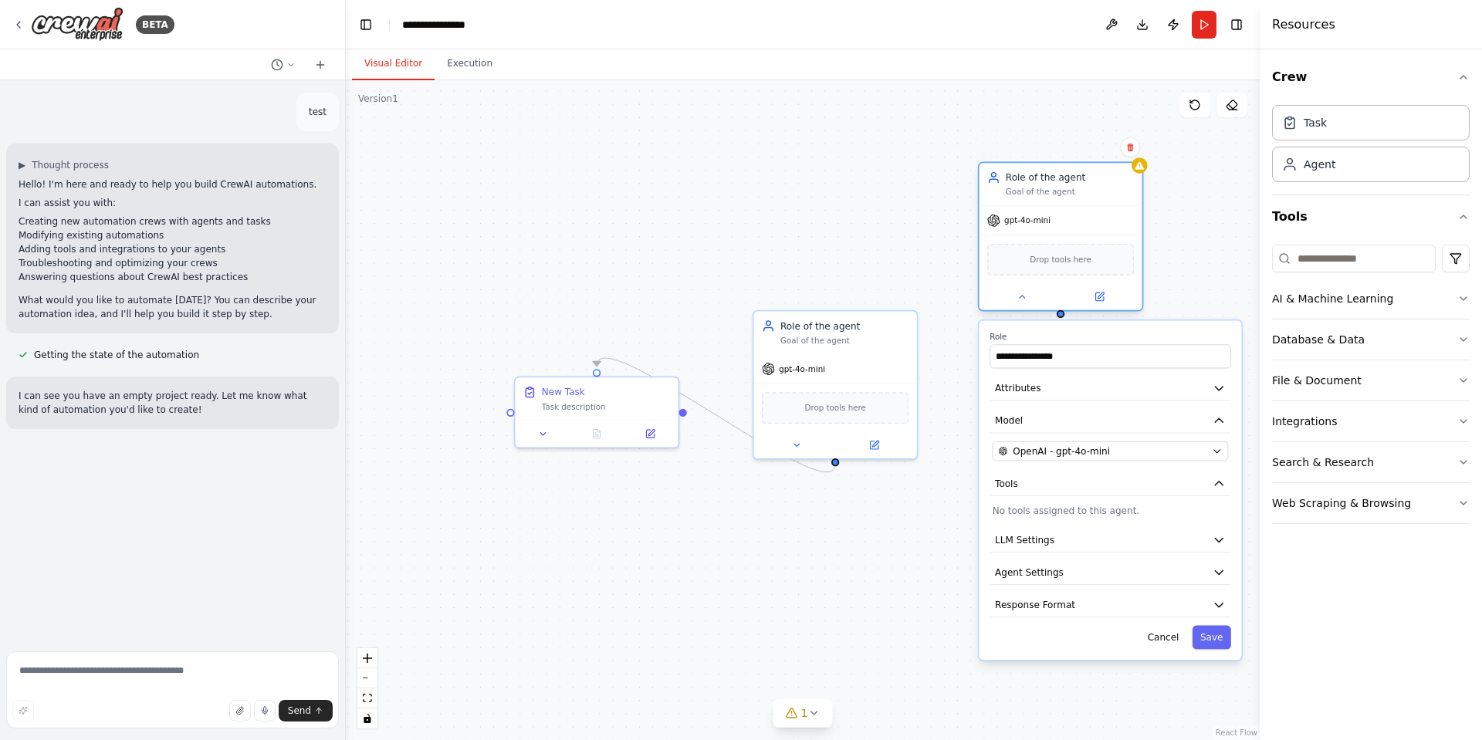
drag, startPoint x: 1057, startPoint y: 360, endPoint x: 1033, endPoint y: 183, distance: 179.2
click at [1033, 183] on div "Role of the agent" at bounding box center [1070, 177] width 129 height 13
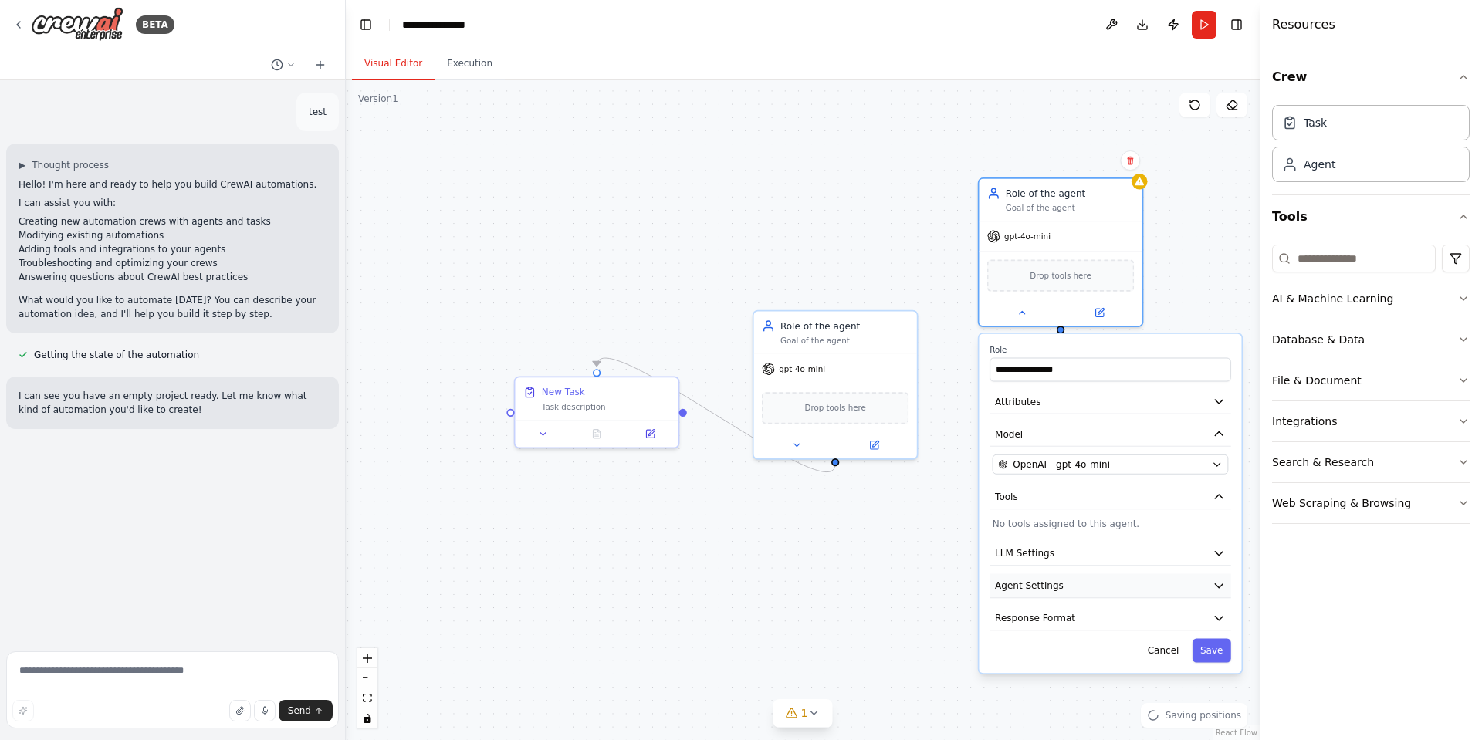
click at [1031, 589] on span "Agent Settings" at bounding box center [1029, 585] width 69 height 13
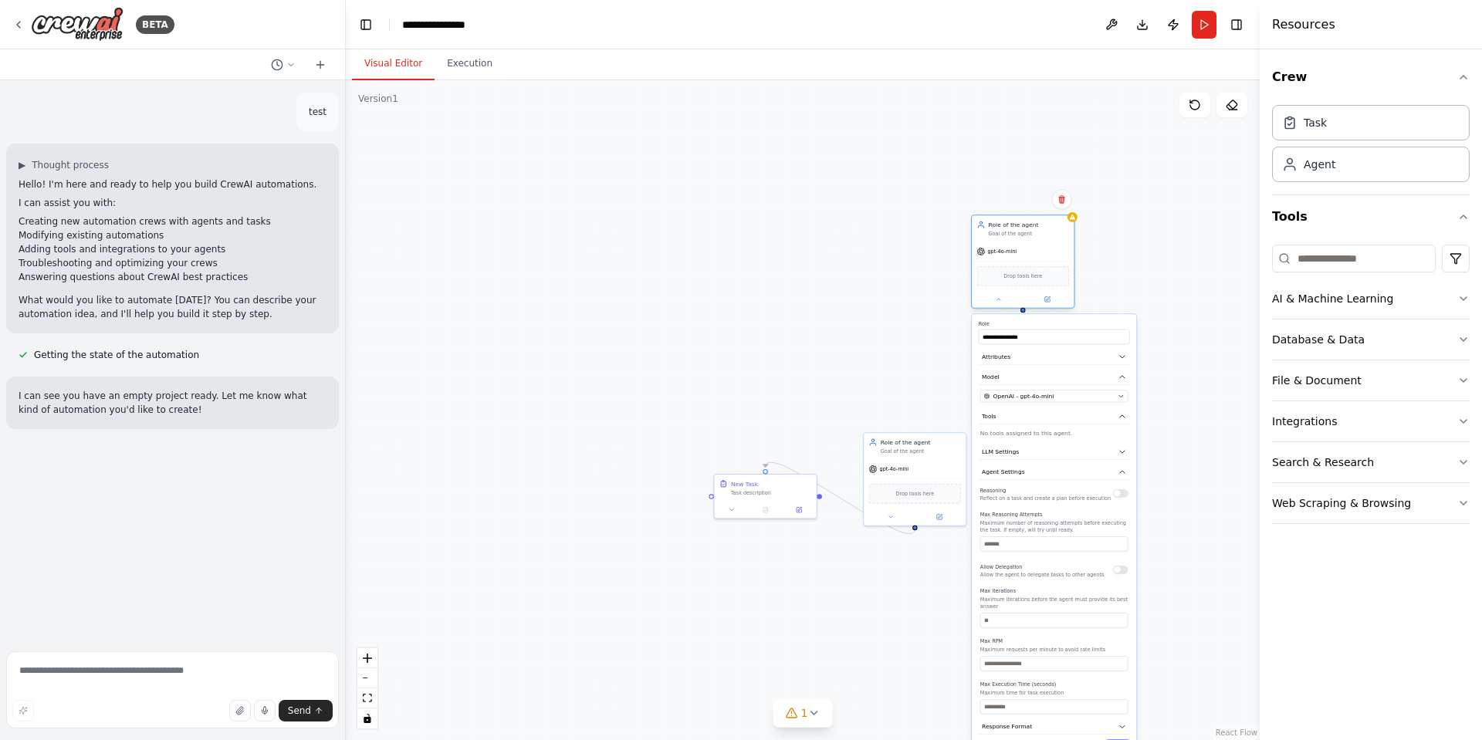
drag, startPoint x: 1039, startPoint y: 354, endPoint x: 1005, endPoint y: 222, distance: 136.3
click at [1005, 222] on div "Role of the agent" at bounding box center [1029, 225] width 80 height 8
drag, startPoint x: 763, startPoint y: 488, endPoint x: 614, endPoint y: 366, distance: 193.1
click at [614, 366] on div "Task description" at bounding box center [621, 367] width 80 height 7
drag, startPoint x: 895, startPoint y: 442, endPoint x: 786, endPoint y: 327, distance: 158.3
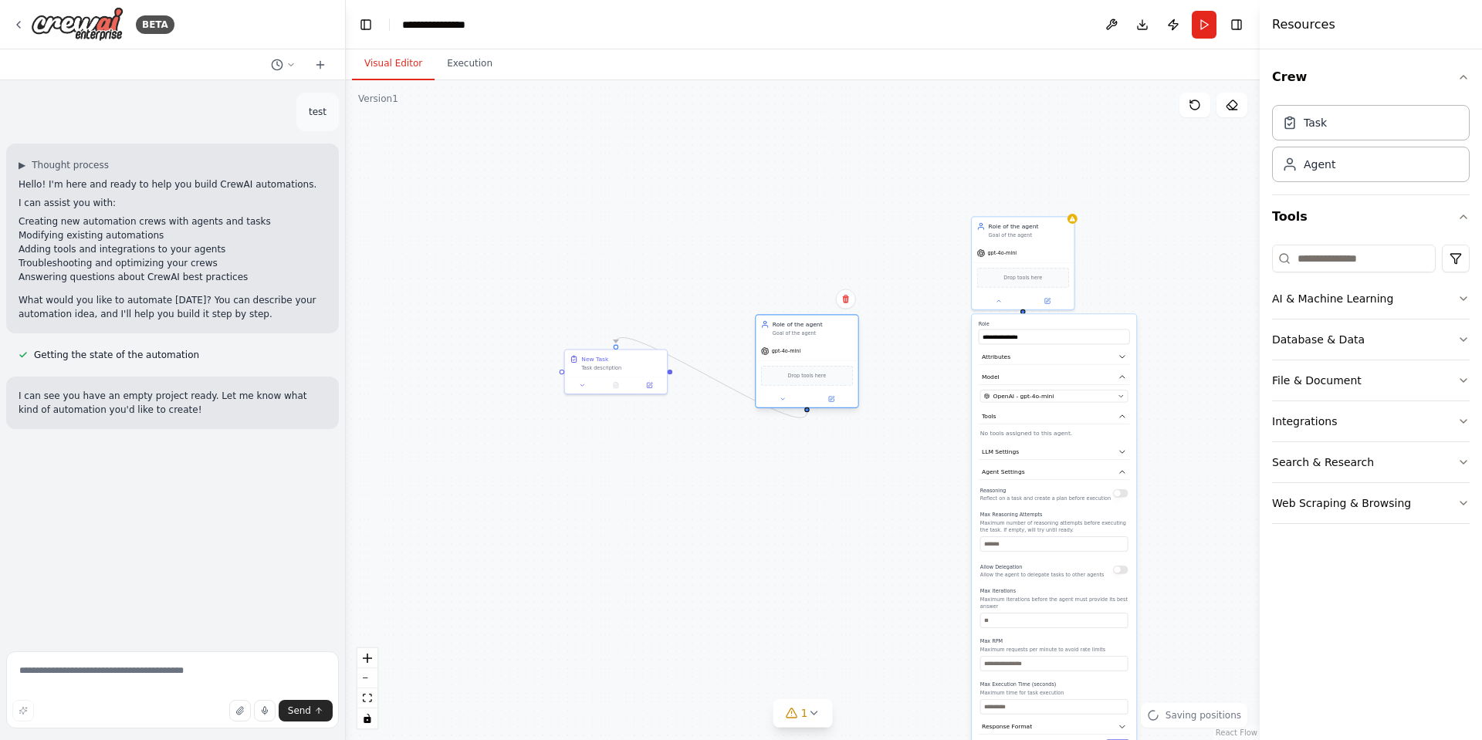
click at [786, 327] on div "Role of the agent" at bounding box center [813, 324] width 80 height 8
drag, startPoint x: 821, startPoint y: 424, endPoint x: 1026, endPoint y: 337, distance: 222.3
click at [1026, 367] on div "**********" at bounding box center [940, 532] width 458 height 331
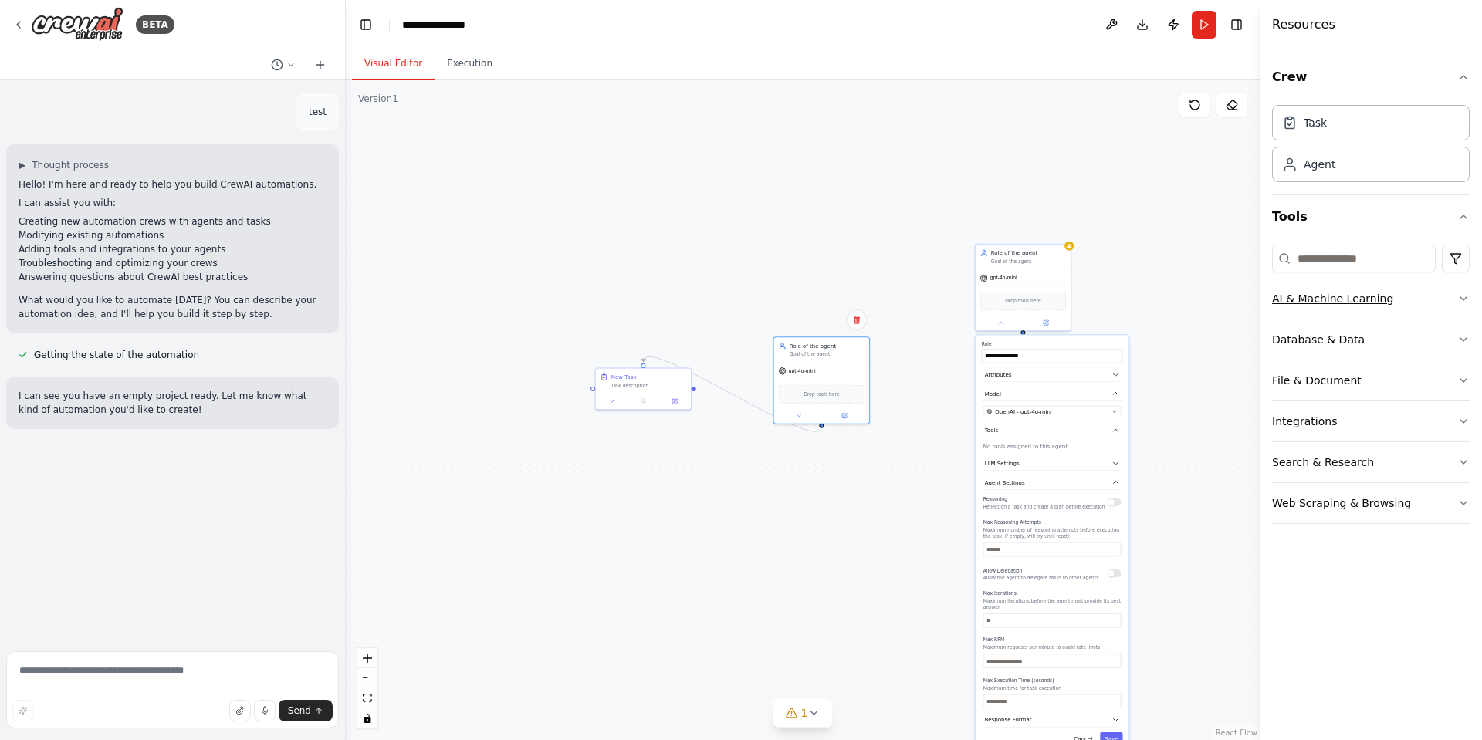
click at [1308, 305] on div "AI & Machine Learning" at bounding box center [1332, 298] width 121 height 15
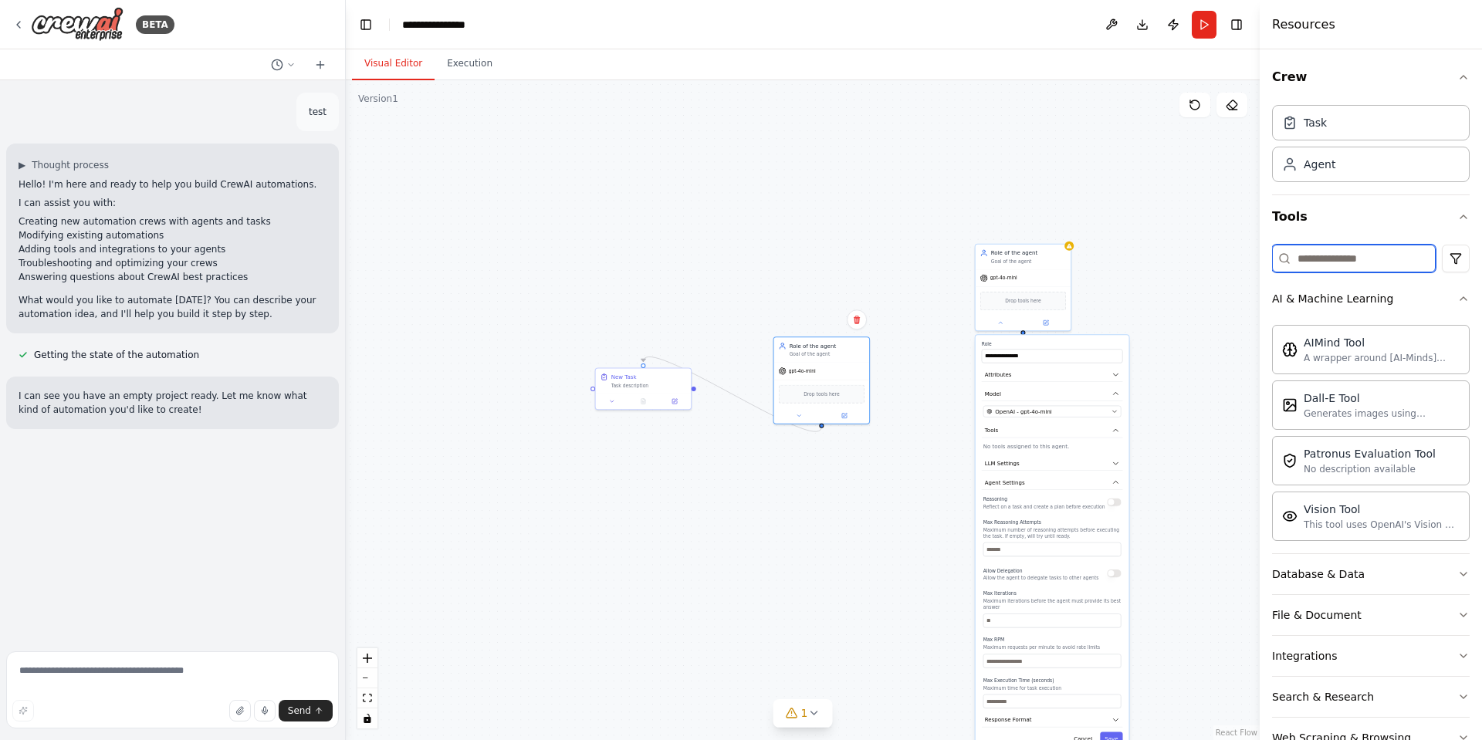
click at [1323, 252] on input at bounding box center [1354, 259] width 164 height 28
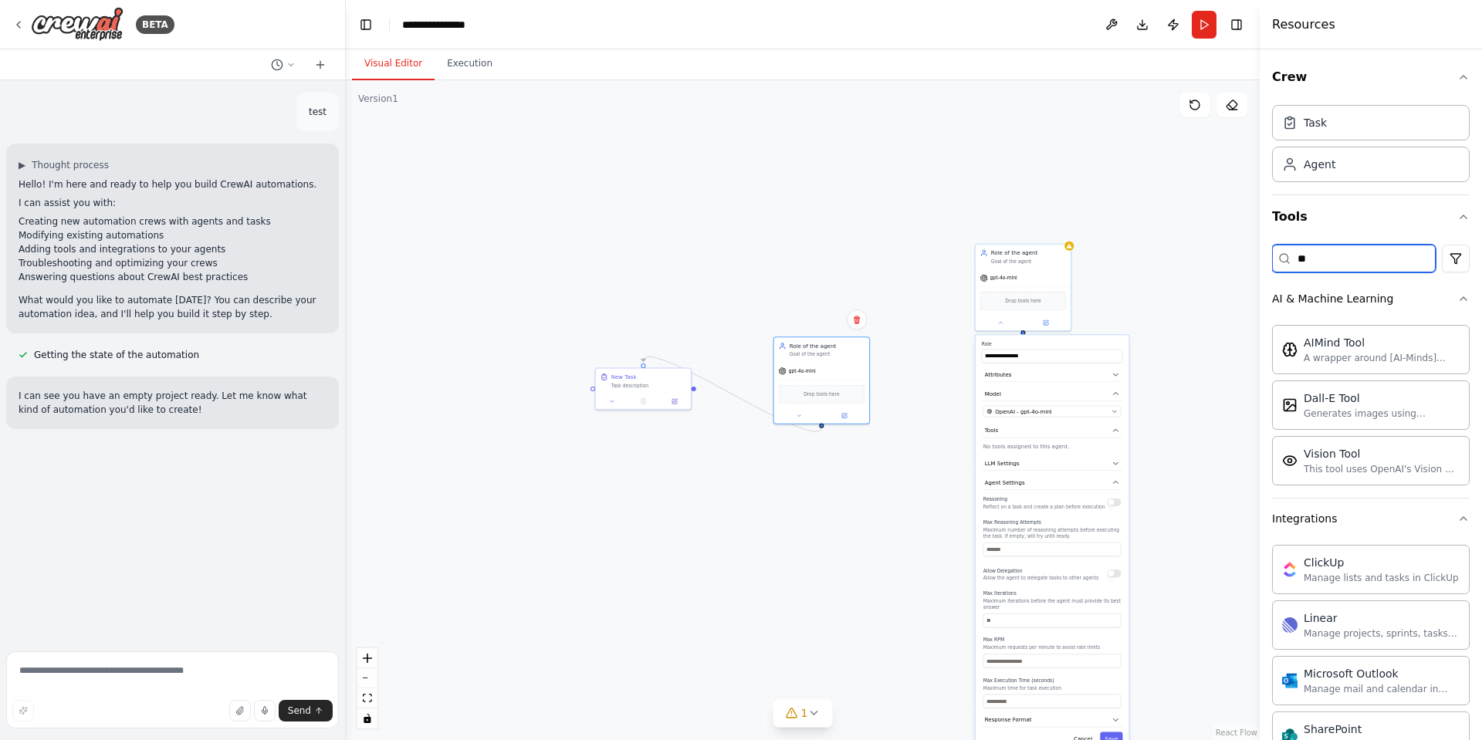
type input "*"
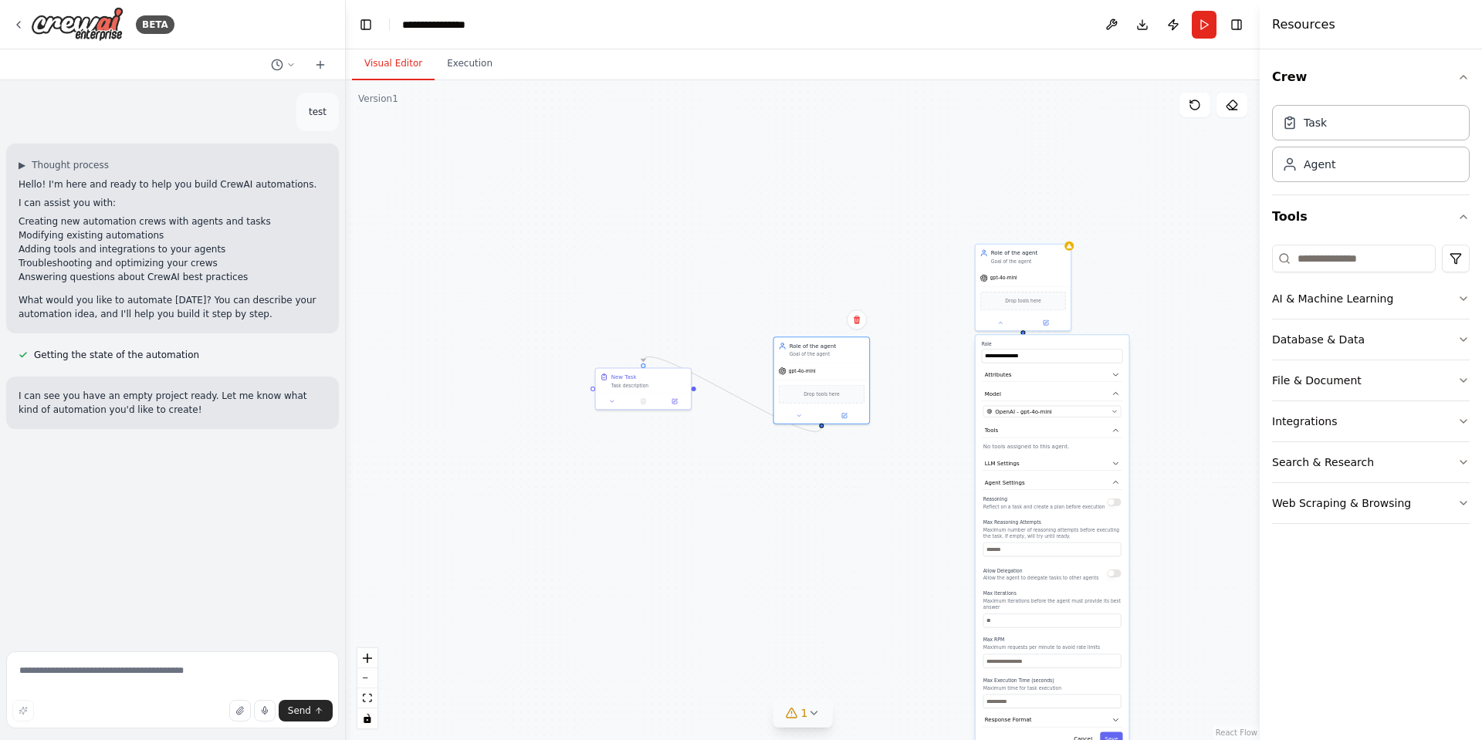
click at [813, 712] on icon at bounding box center [813, 713] width 12 height 12
click at [614, 534] on div ".deletable-edge-delete-btn { width: 20px; height: 20px; border: 0px solid #ffff…" at bounding box center [803, 410] width 914 height 660
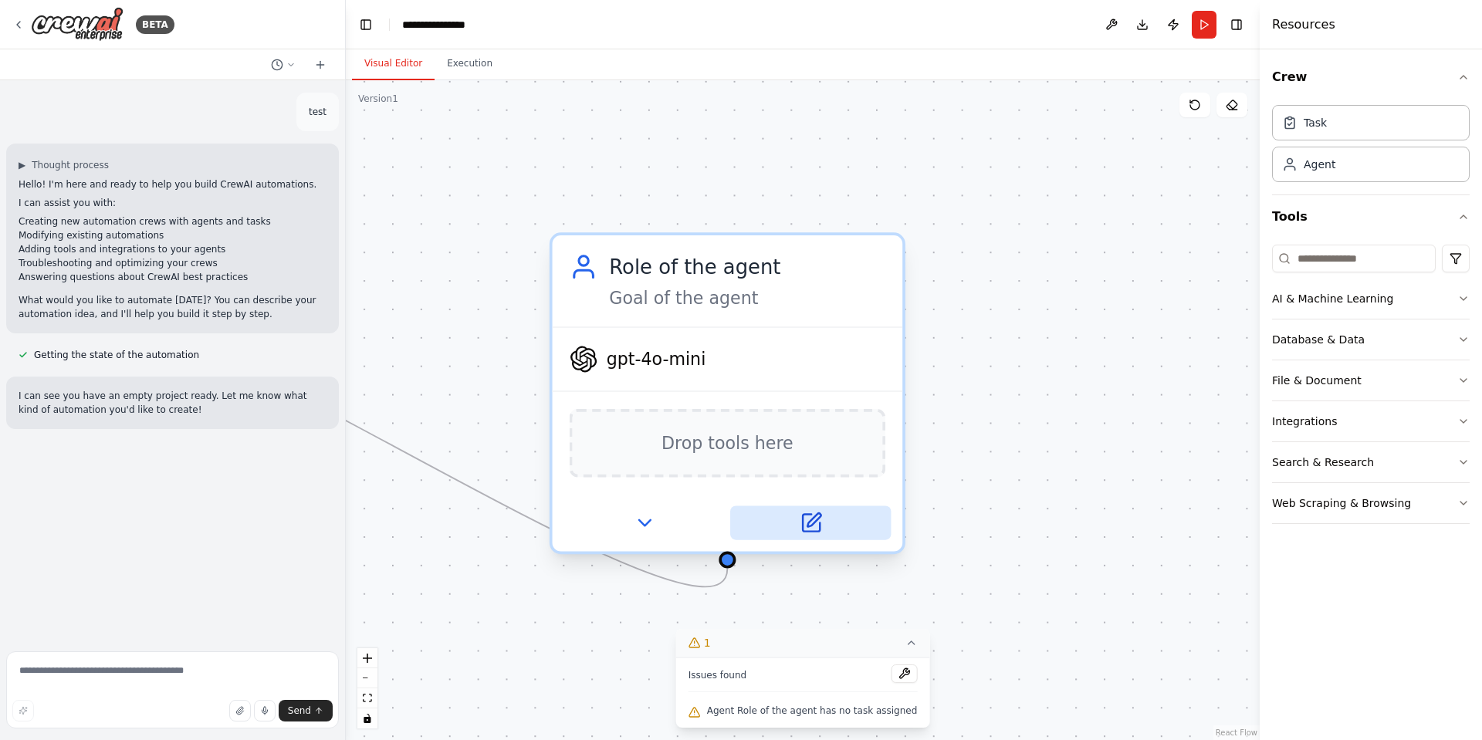
click at [819, 533] on icon at bounding box center [811, 523] width 23 height 23
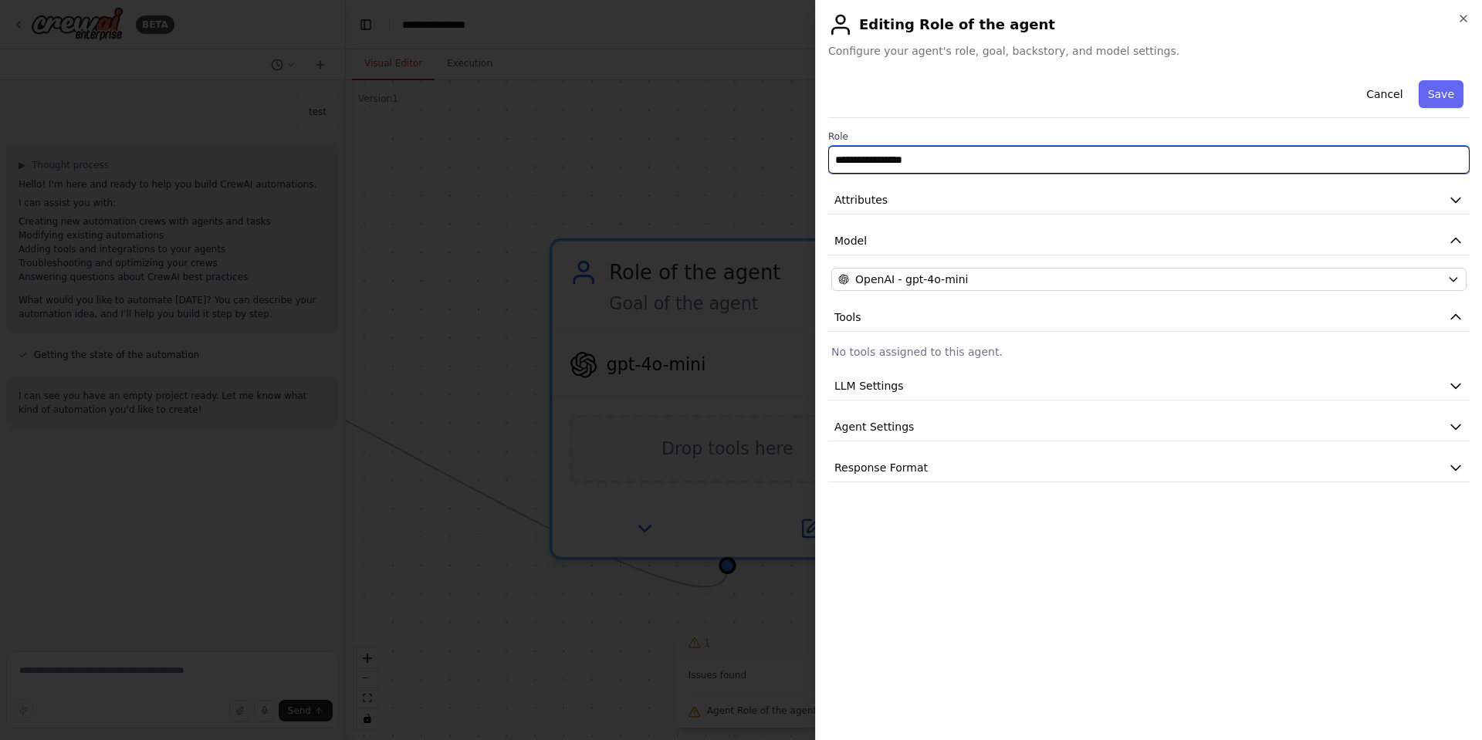
click at [945, 168] on input "**********" at bounding box center [1148, 160] width 641 height 28
drag, startPoint x: 966, startPoint y: 157, endPoint x: 776, endPoint y: 160, distance: 190.7
click at [776, 160] on body "**********" at bounding box center [741, 370] width 1482 height 740
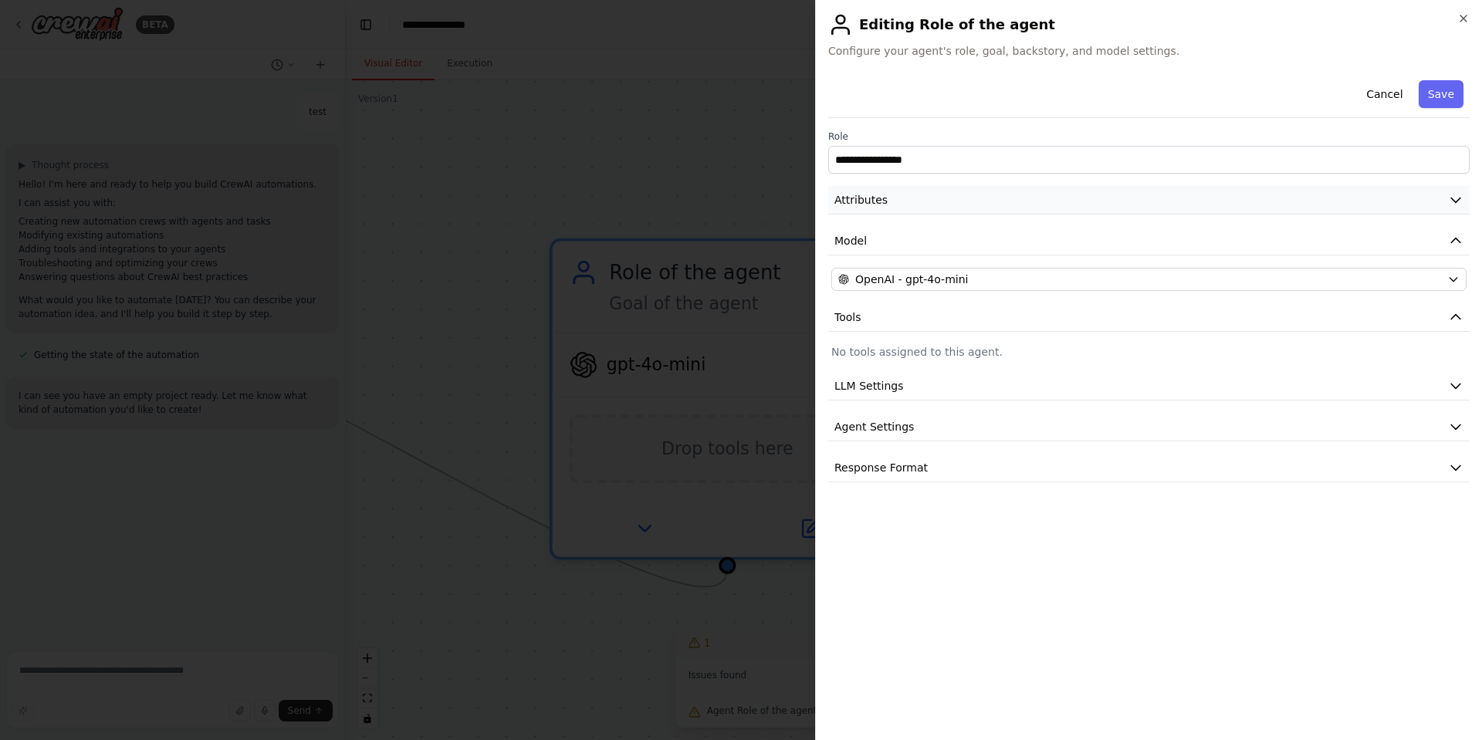
click at [952, 197] on button "Attributes" at bounding box center [1148, 200] width 641 height 29
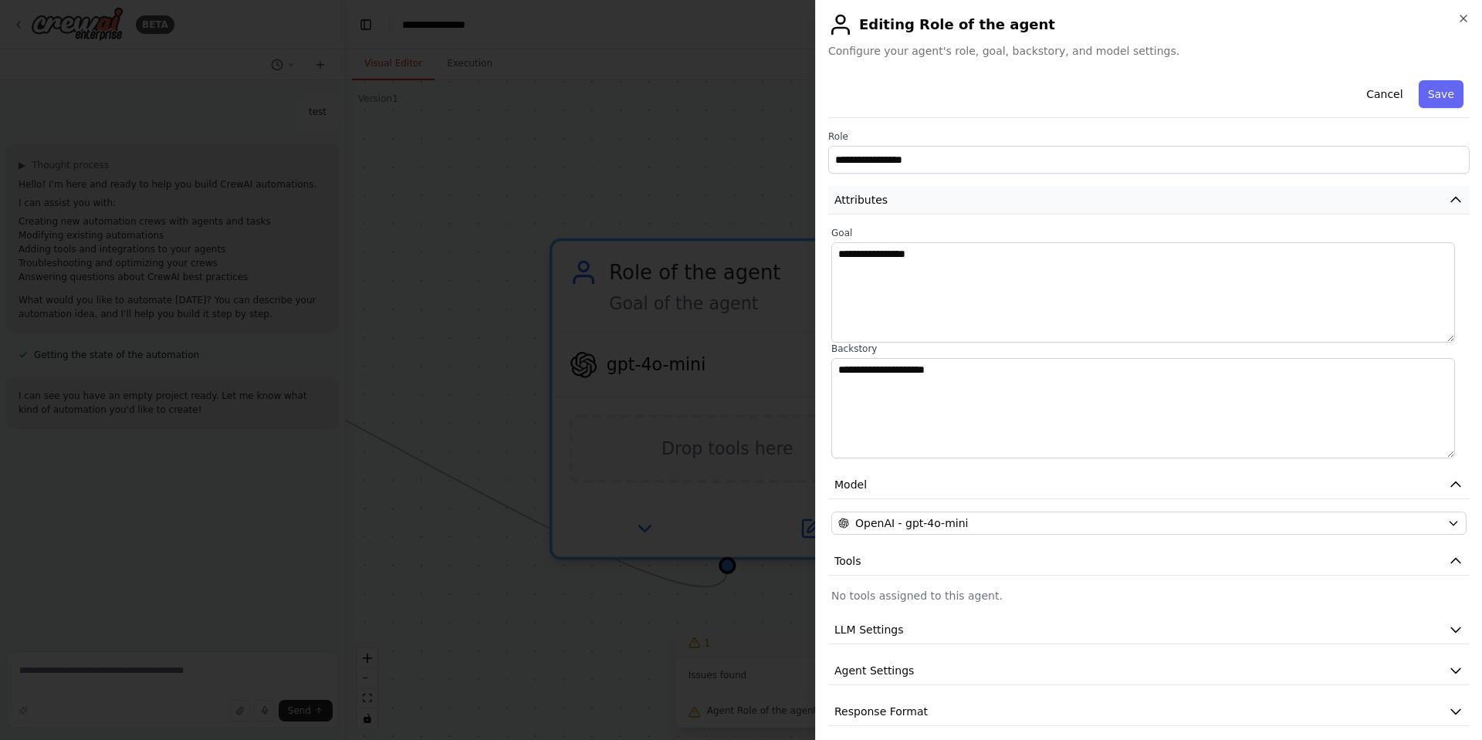
click at [952, 197] on button "Attributes" at bounding box center [1148, 200] width 641 height 29
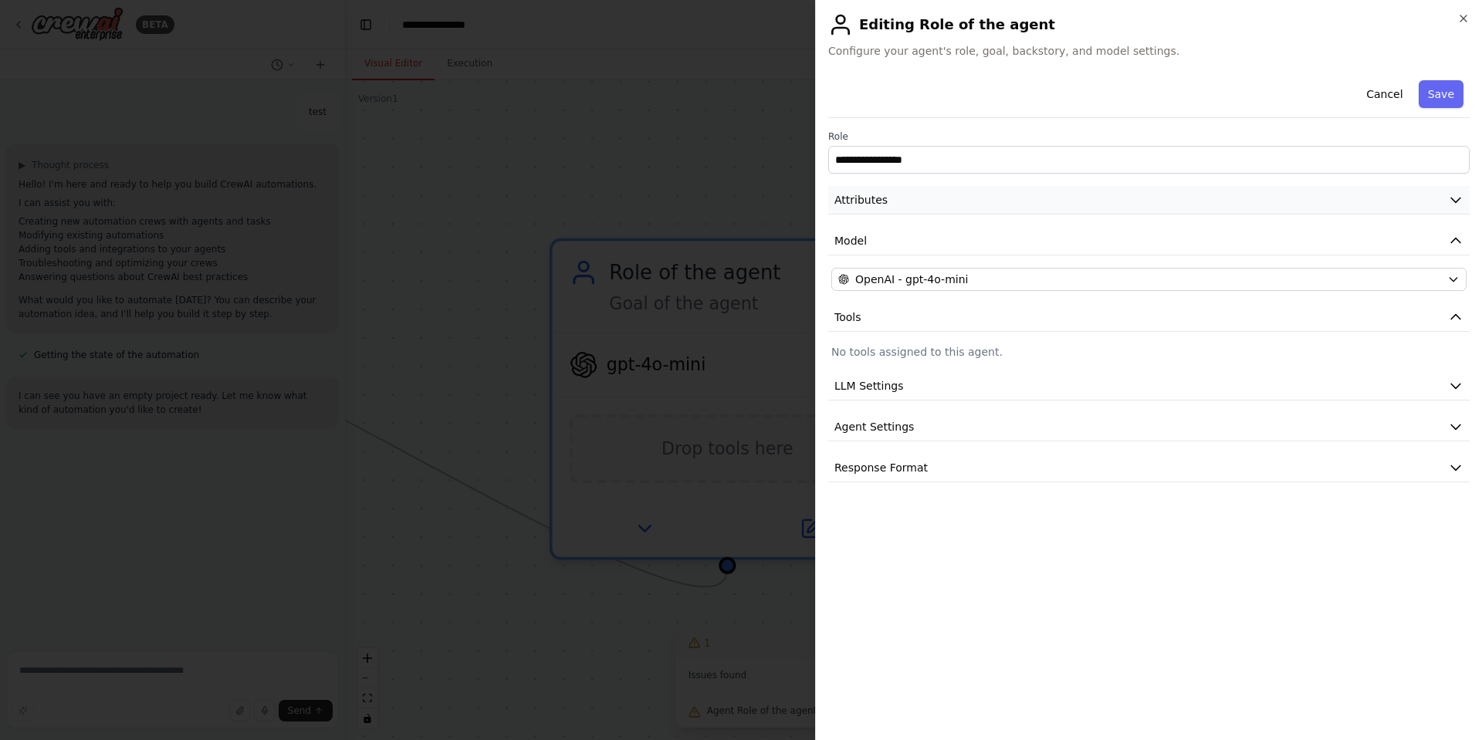
click at [952, 197] on button "Attributes" at bounding box center [1148, 200] width 641 height 29
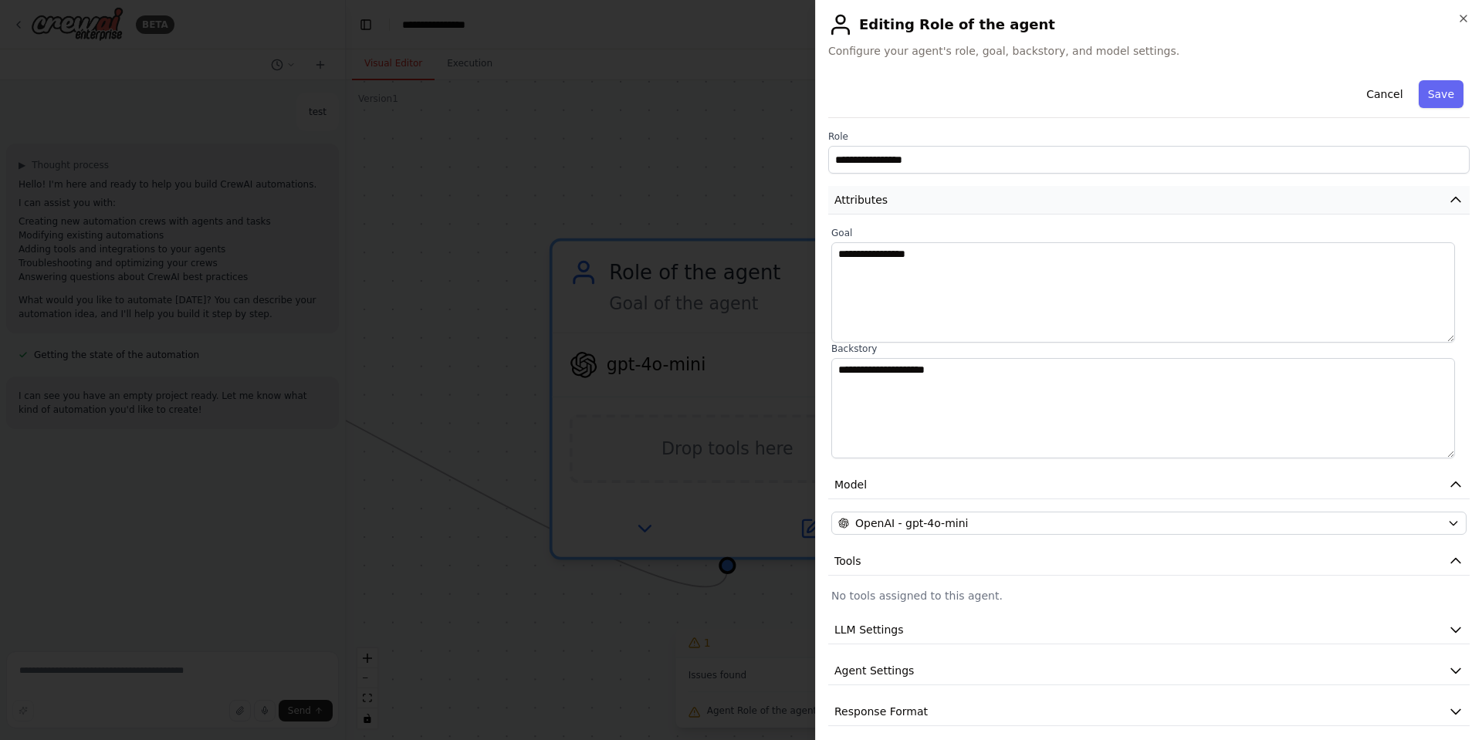
click at [952, 197] on button "Attributes" at bounding box center [1148, 200] width 641 height 29
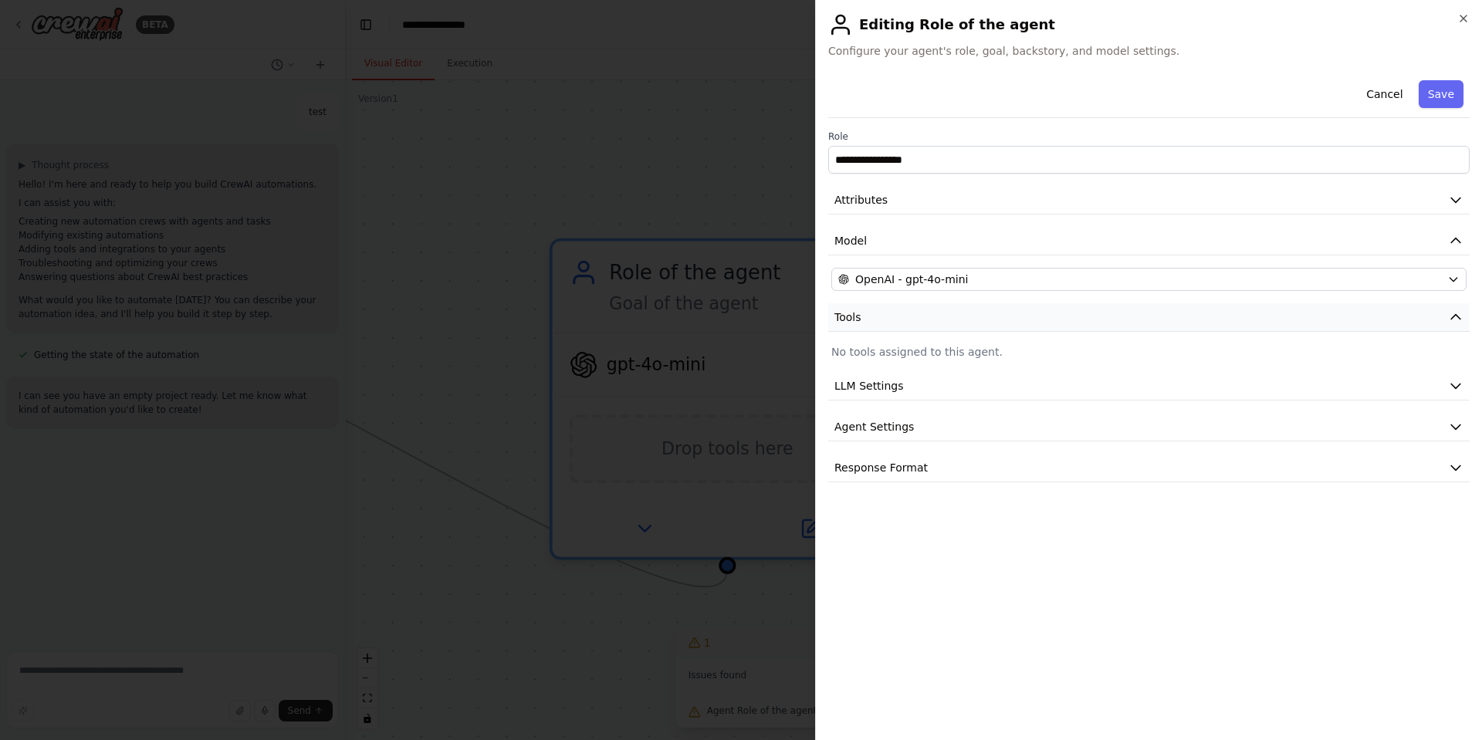
click at [948, 323] on button "Tools" at bounding box center [1148, 317] width 641 height 29
click at [927, 359] on p "No tools assigned to this agent." at bounding box center [1148, 351] width 635 height 15
click at [917, 391] on button "LLM Settings" at bounding box center [1148, 386] width 641 height 29
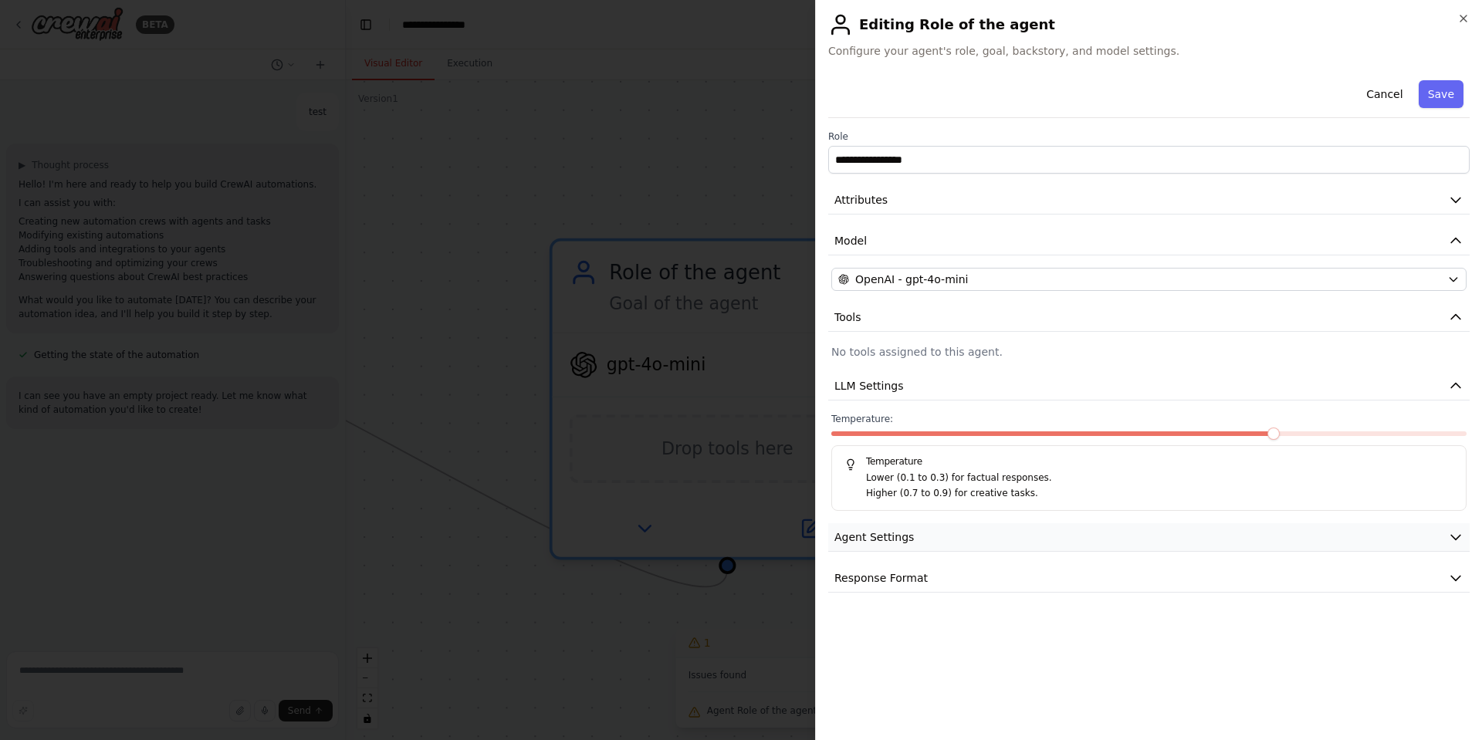
click at [933, 535] on button "Agent Settings" at bounding box center [1148, 537] width 641 height 29
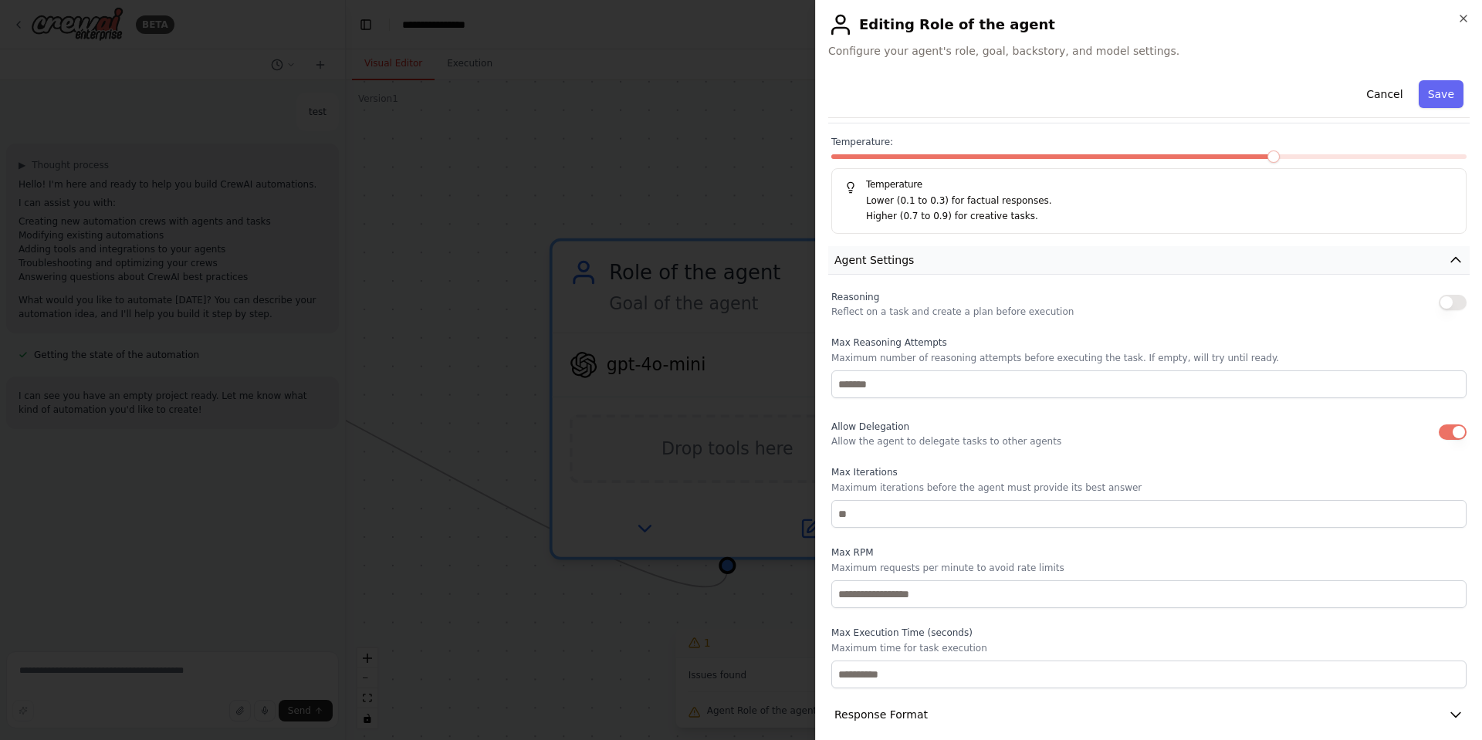
scroll to position [291, 0]
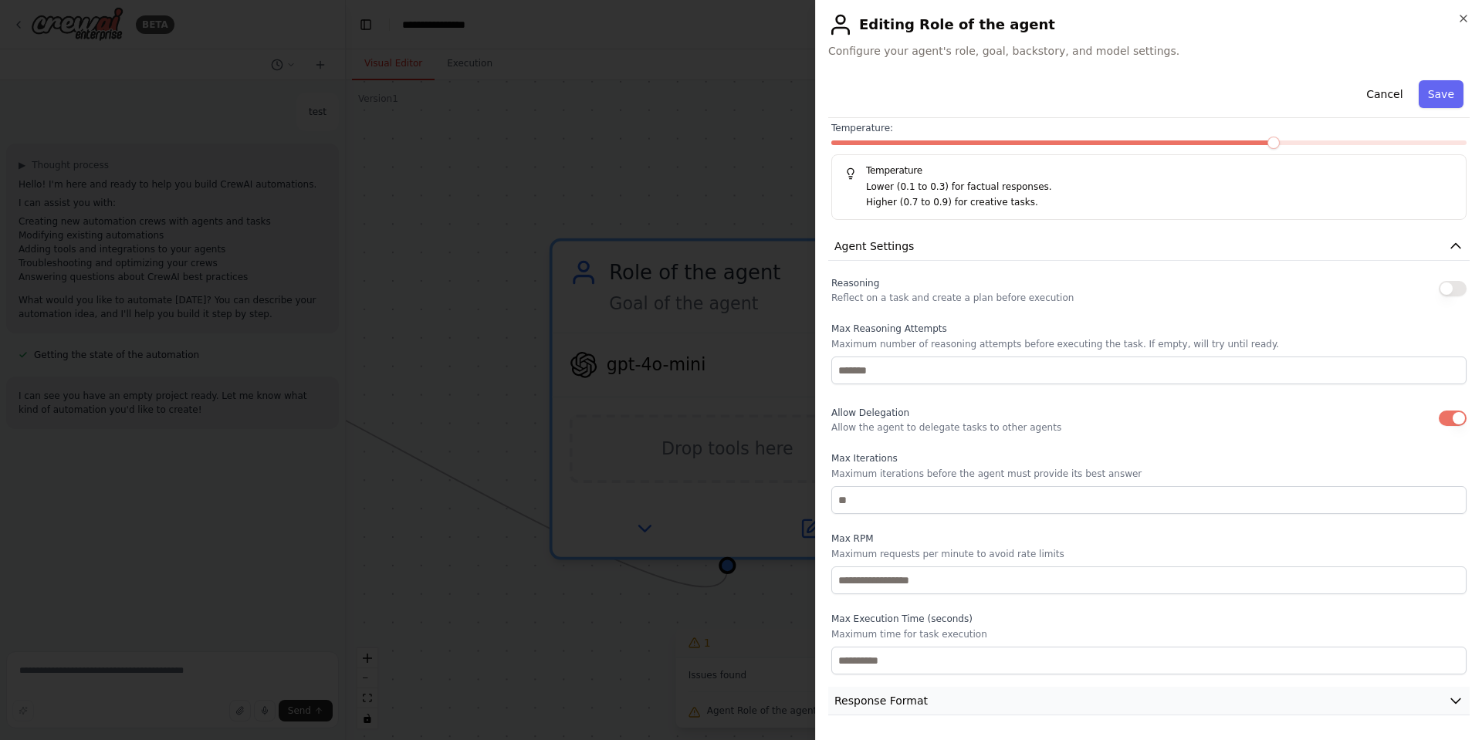
click at [952, 694] on button "Response Format" at bounding box center [1148, 701] width 641 height 29
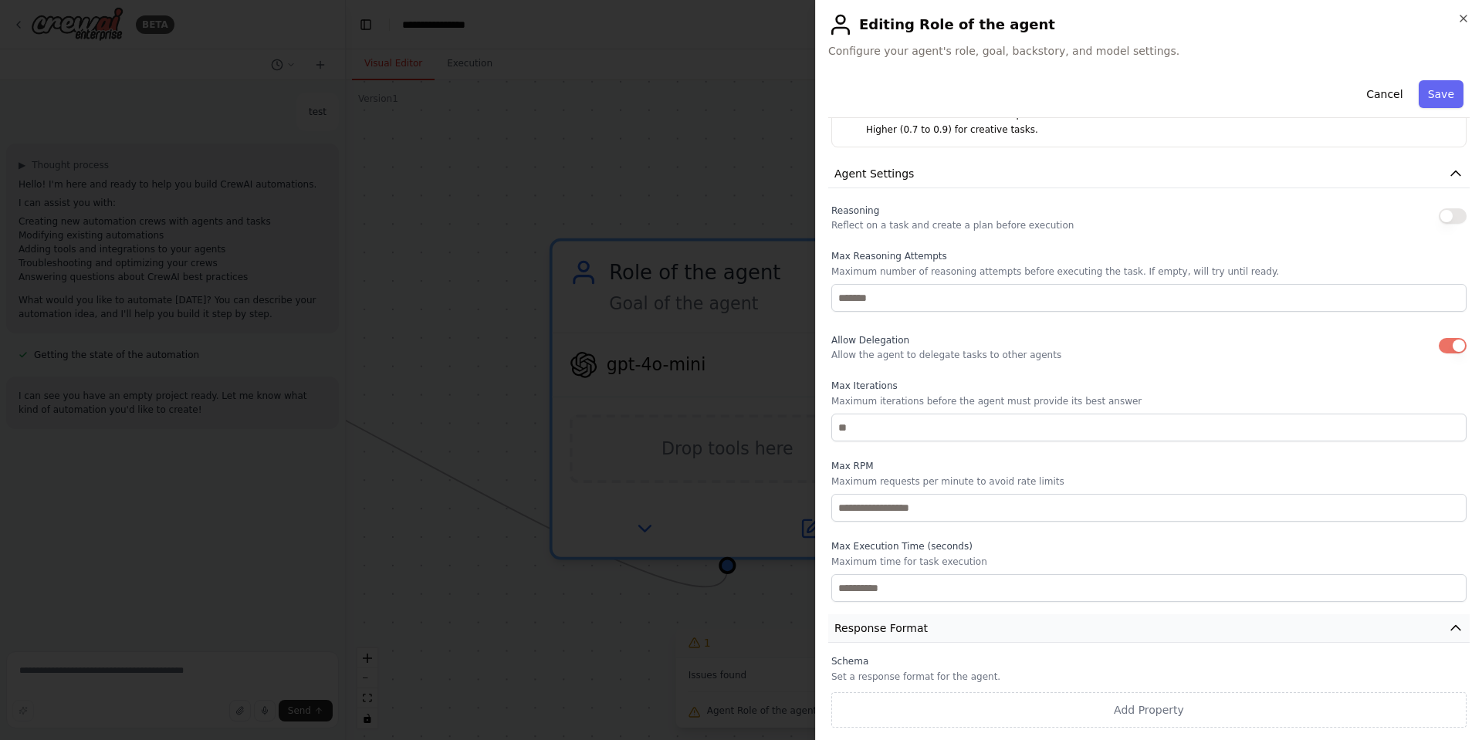
click at [952, 694] on button "Add Property" at bounding box center [1148, 710] width 635 height 36
click at [1322, 705] on select "**** ******* ******* **** ******" at bounding box center [1327, 706] width 74 height 28
click at [1446, 706] on icon "button" at bounding box center [1452, 706] width 12 height 12
click at [1461, 22] on icon "button" at bounding box center [1463, 18] width 12 height 12
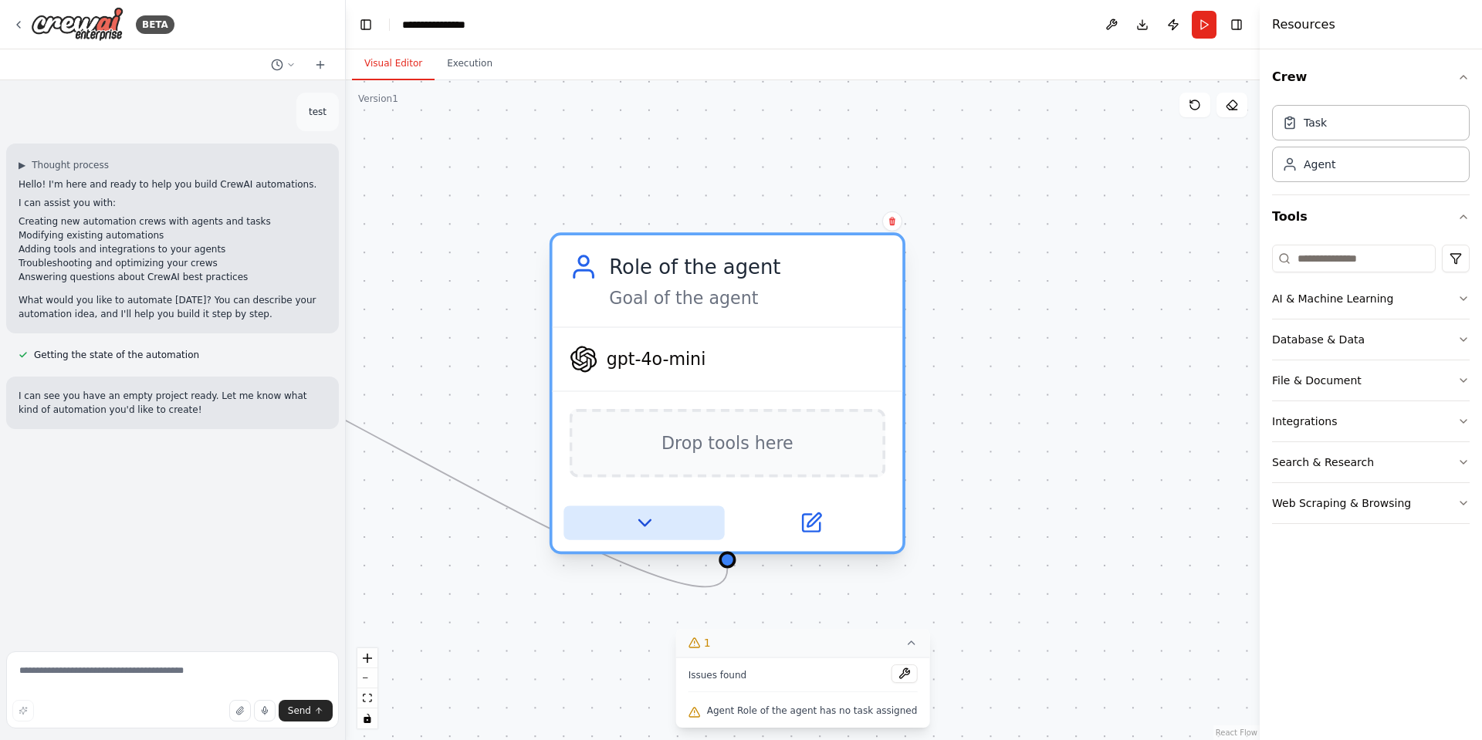
click at [658, 523] on button at bounding box center [643, 523] width 161 height 34
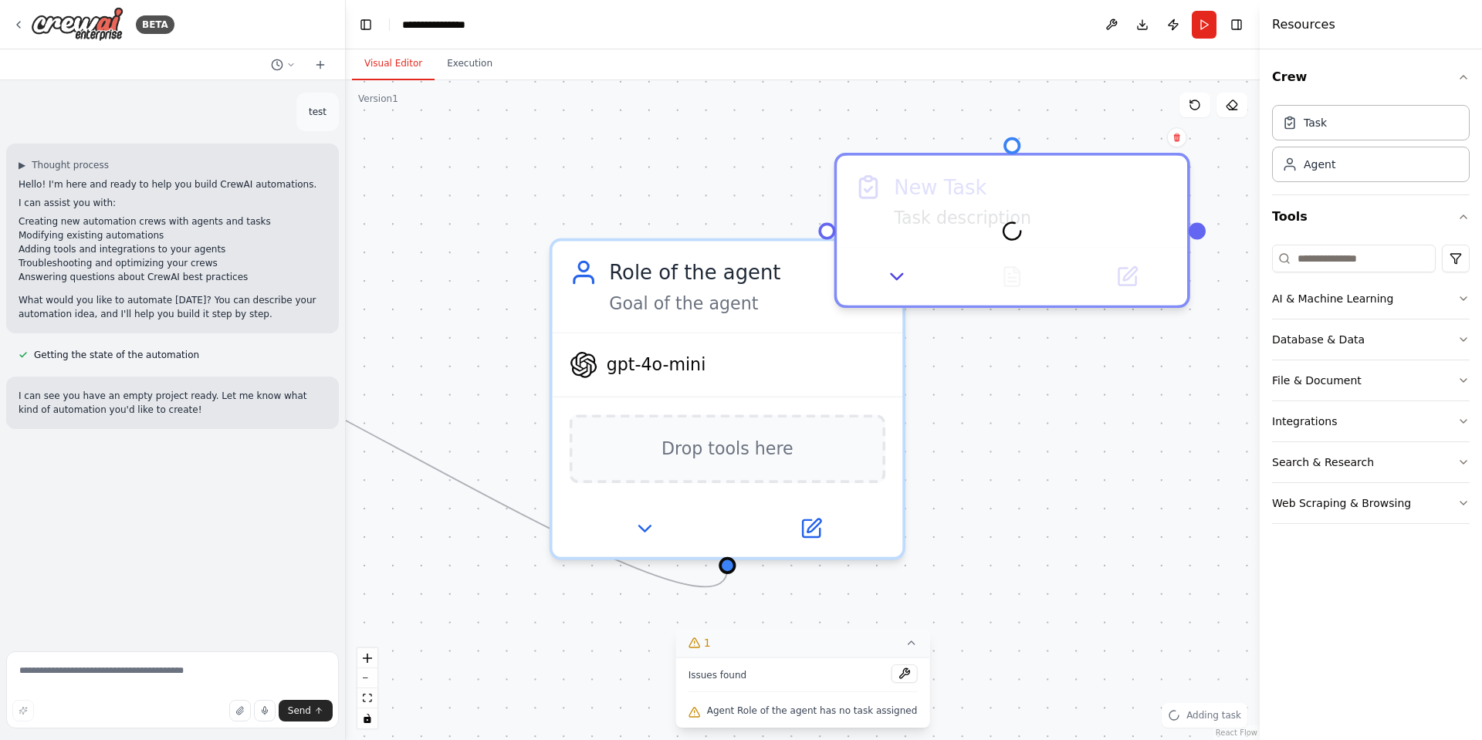
drag, startPoint x: 1052, startPoint y: 134, endPoint x: 936, endPoint y: 161, distance: 118.9
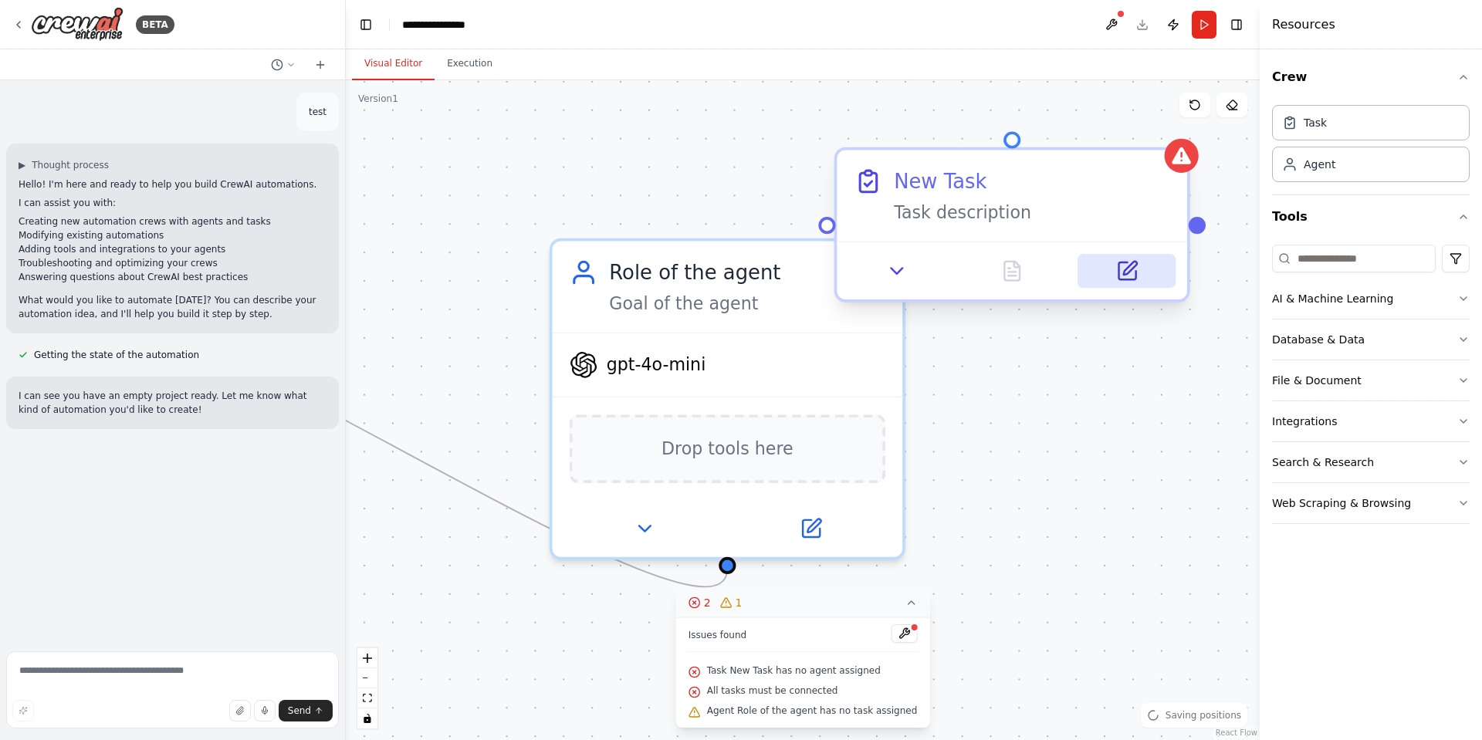
click at [1125, 268] on icon at bounding box center [1126, 270] width 17 height 17
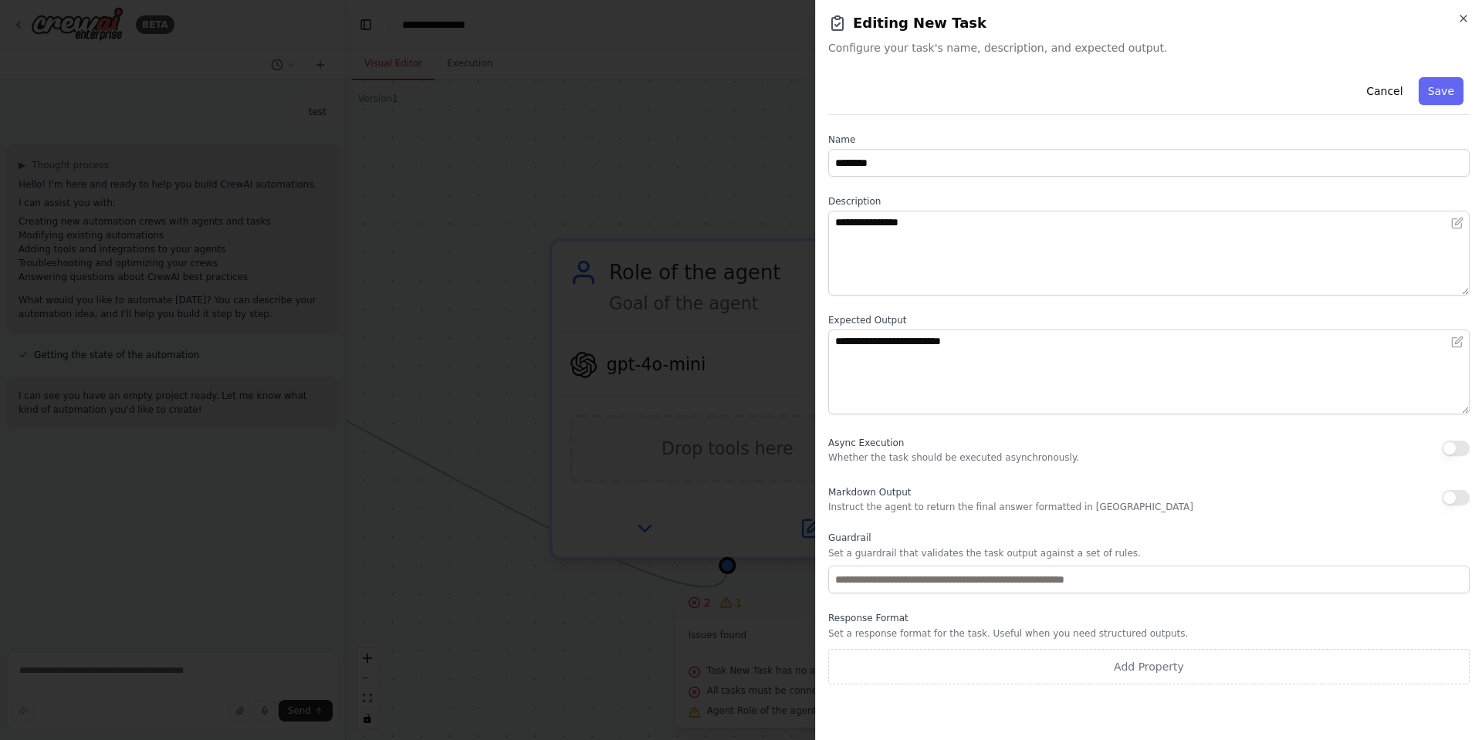
click at [945, 453] on p "Whether the task should be executed asynchronously." at bounding box center [953, 458] width 251 height 12
